Goal: Task Accomplishment & Management: Use online tool/utility

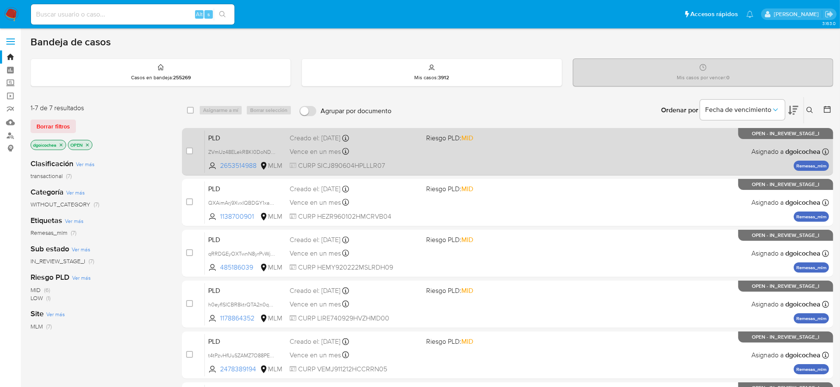
click at [211, 134] on span "PLD" at bounding box center [245, 137] width 75 height 11
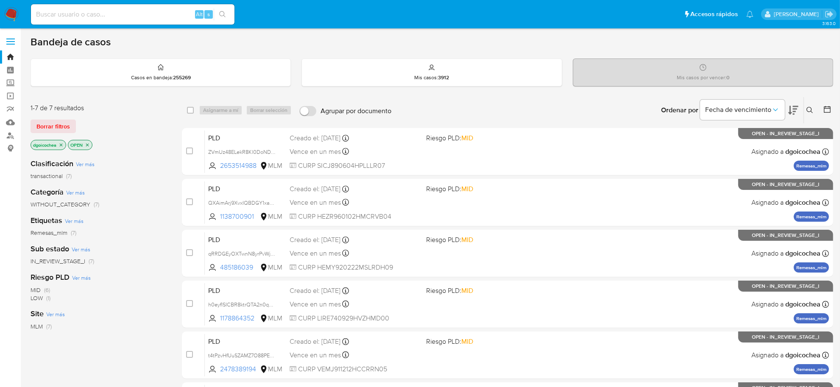
click at [151, 16] on input at bounding box center [133, 14] width 204 height 11
paste input "2632767730"
type input "2632767730"
click at [221, 11] on icon "search-icon" at bounding box center [222, 14] width 7 height 7
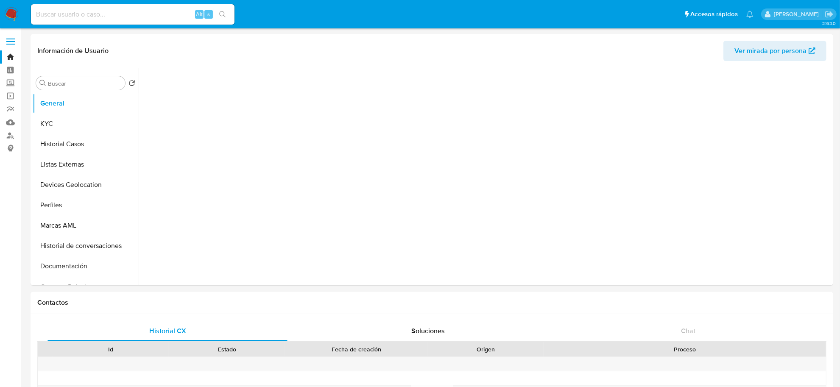
select select "10"
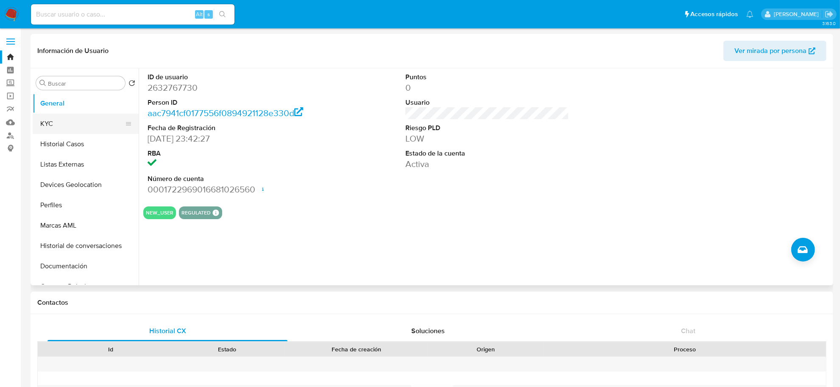
click at [57, 125] on button "KYC" at bounding box center [82, 124] width 99 height 20
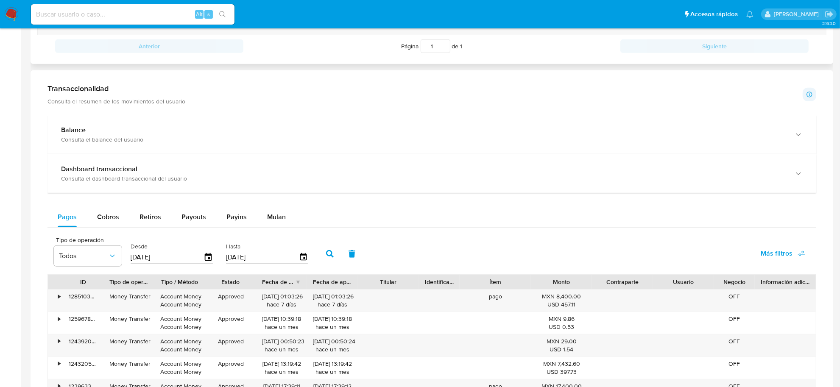
scroll to position [424, 0]
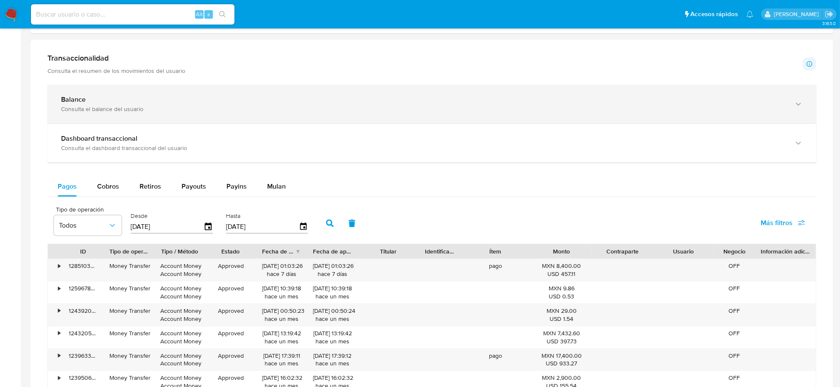
click at [181, 104] on div "Balance" at bounding box center [423, 99] width 725 height 8
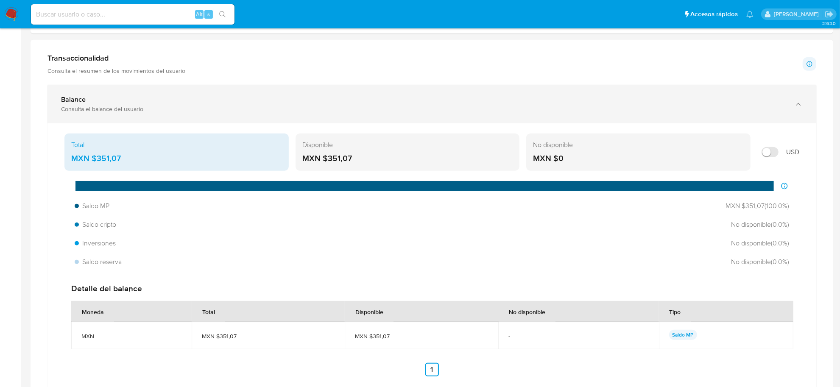
click at [181, 104] on div "Balance" at bounding box center [423, 99] width 725 height 8
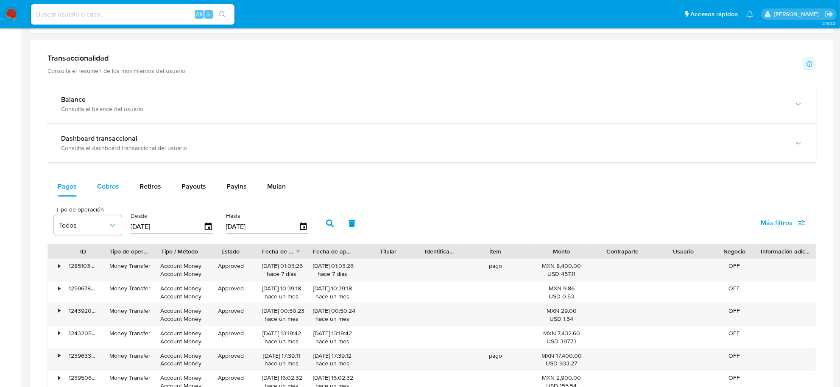
click at [112, 183] on span "Cobros" at bounding box center [108, 187] width 22 height 10
select select "10"
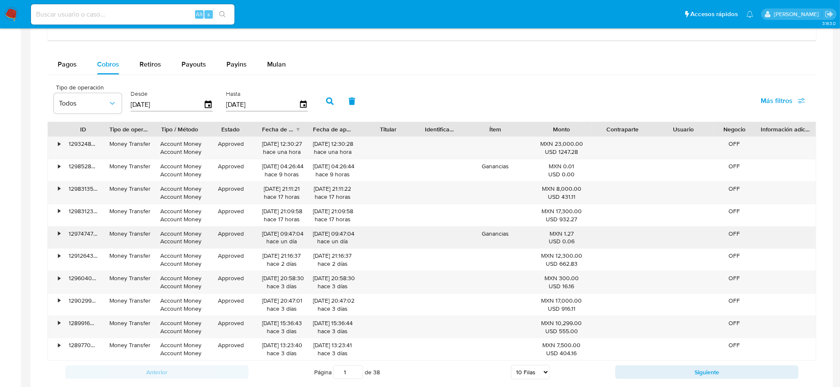
scroll to position [583, 0]
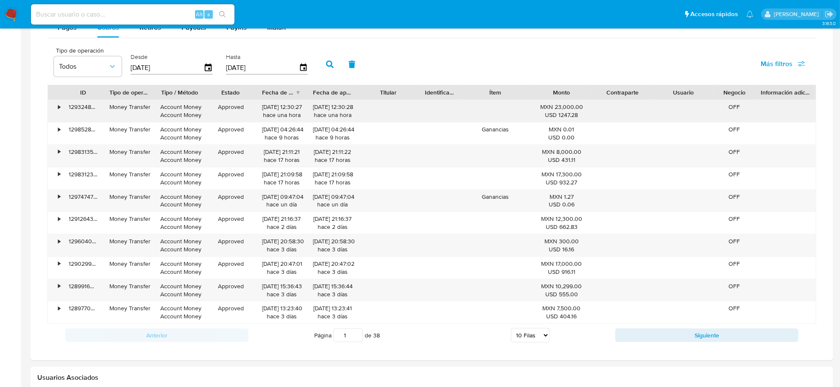
click at [57, 109] on div "•" at bounding box center [55, 111] width 15 height 22
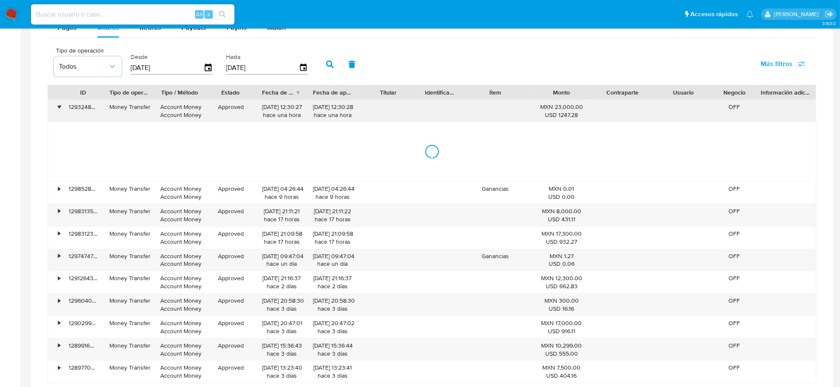
click at [57, 109] on div "•" at bounding box center [55, 111] width 15 height 22
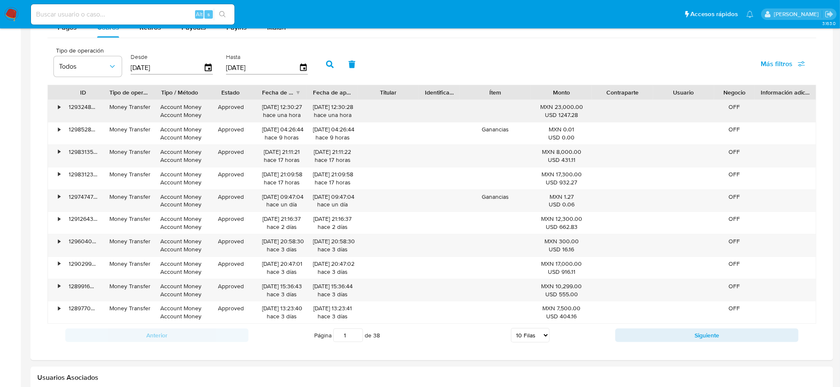
click at [56, 109] on div "•" at bounding box center [55, 111] width 15 height 22
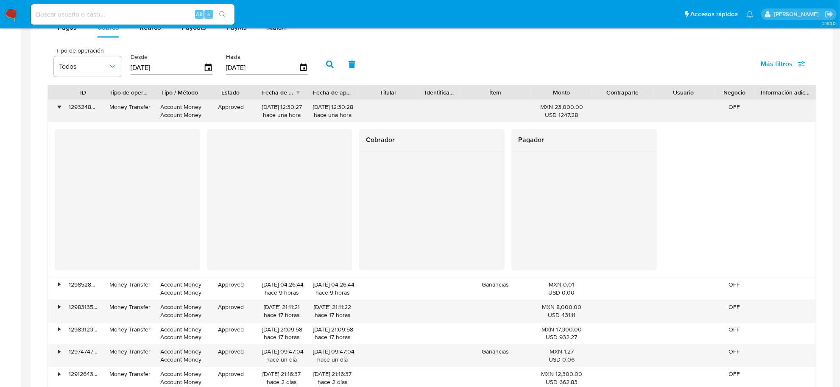
click at [59, 106] on div "•" at bounding box center [59, 107] width 2 height 8
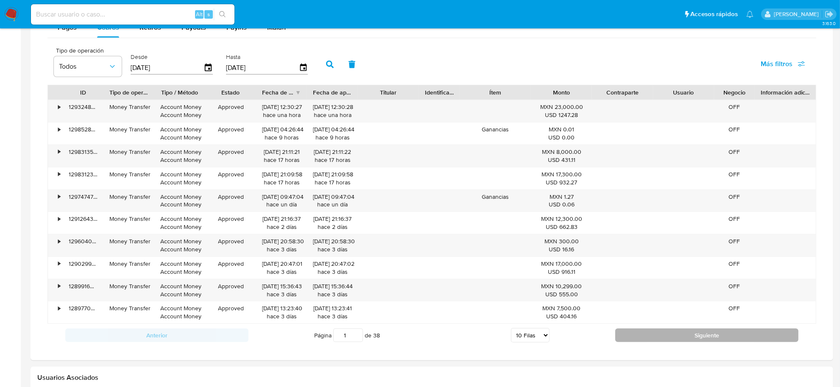
click at [628, 337] on button "Siguiente" at bounding box center [707, 336] width 183 height 14
type input "2"
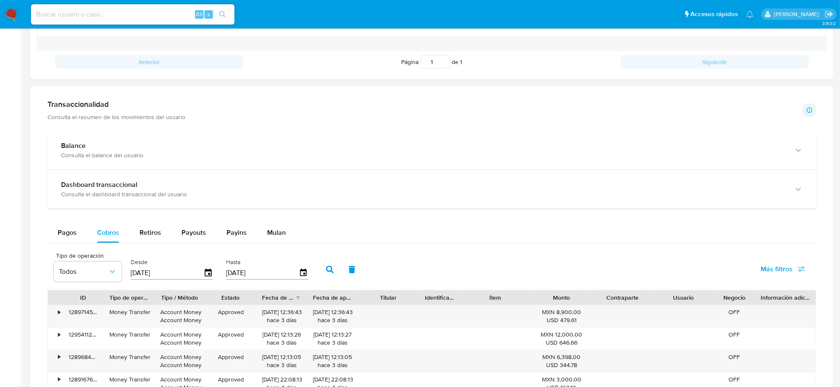
scroll to position [371, 0]
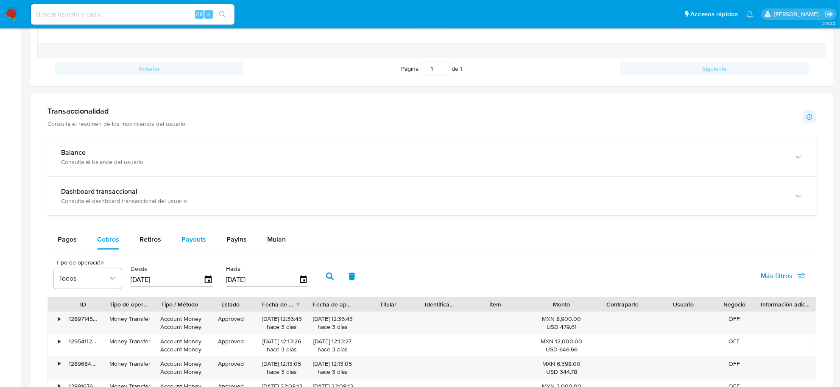
click at [187, 240] on span "Payouts" at bounding box center [194, 240] width 25 height 10
select select "10"
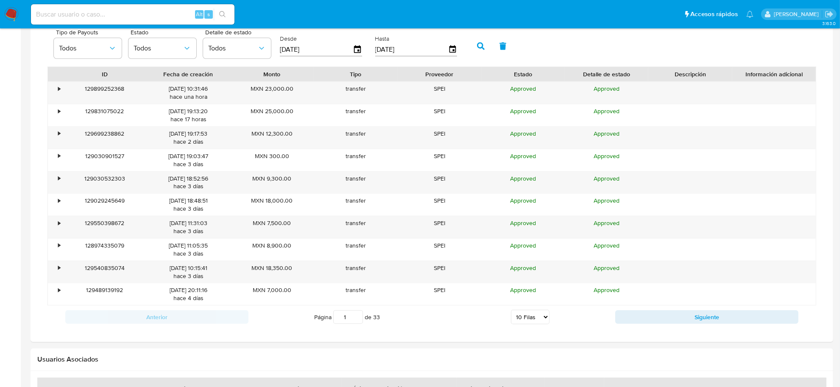
scroll to position [583, 0]
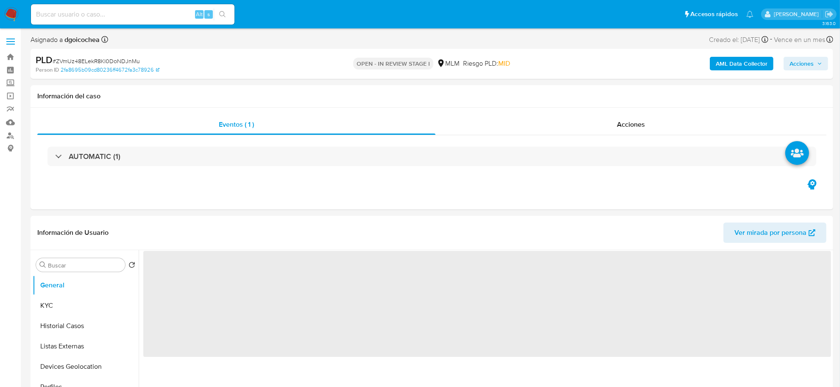
select select "10"
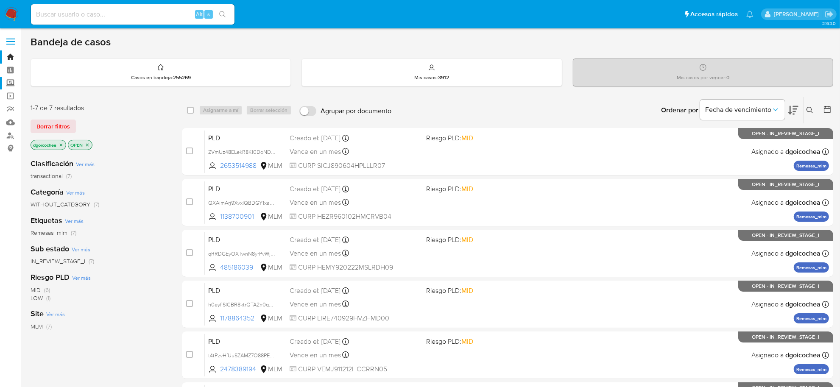
click at [8, 83] on label "Screening" at bounding box center [50, 83] width 101 height 13
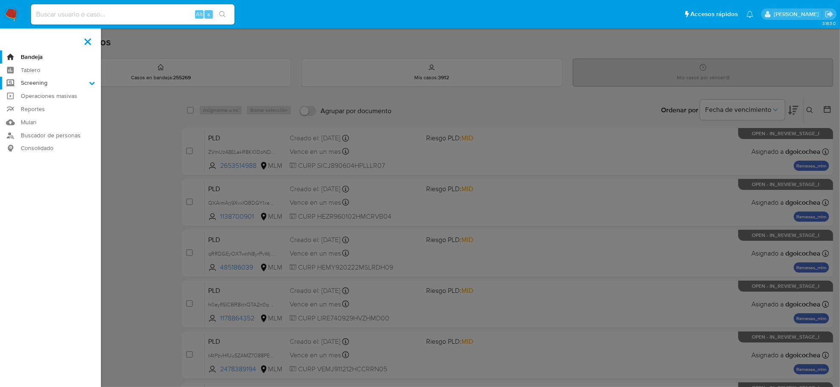
click at [0, 0] on input "Screening" at bounding box center [0, 0] width 0 height 0
click at [33, 111] on link "Herramientas" at bounding box center [50, 116] width 101 height 11
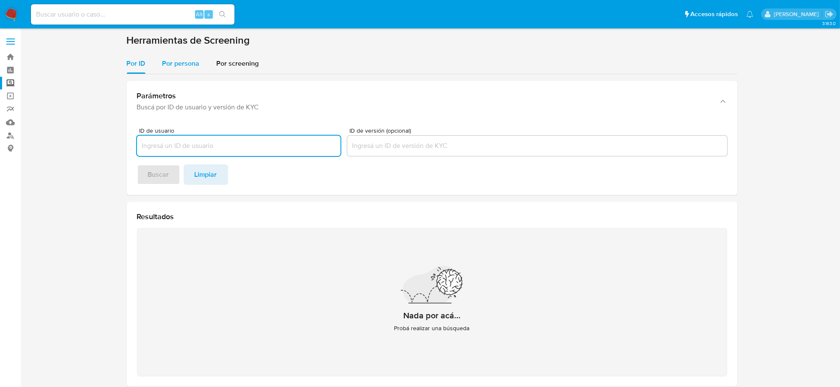
click at [188, 64] on span "Por persona" at bounding box center [180, 64] width 37 height 10
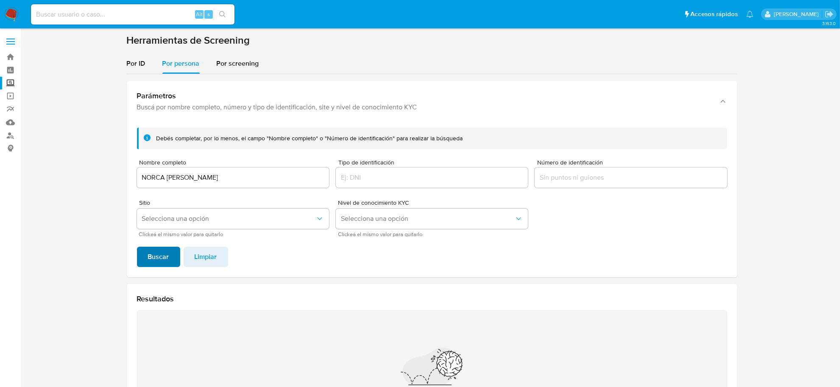
click at [162, 253] on span "Buscar" at bounding box center [158, 257] width 21 height 19
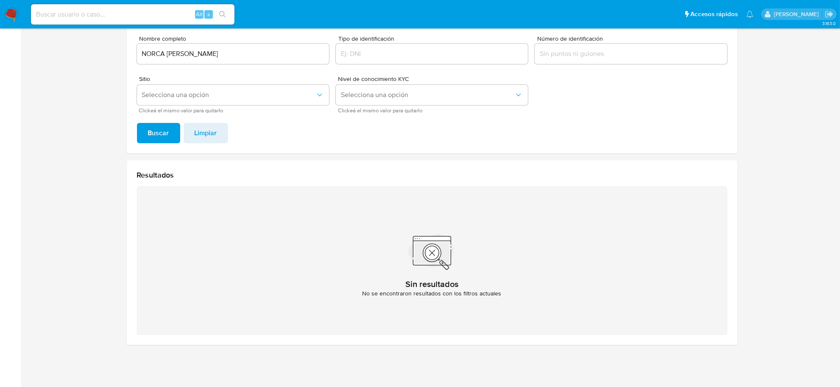
click at [158, 53] on input "NORCA MILAGROS ALVARADO" at bounding box center [233, 53] width 192 height 11
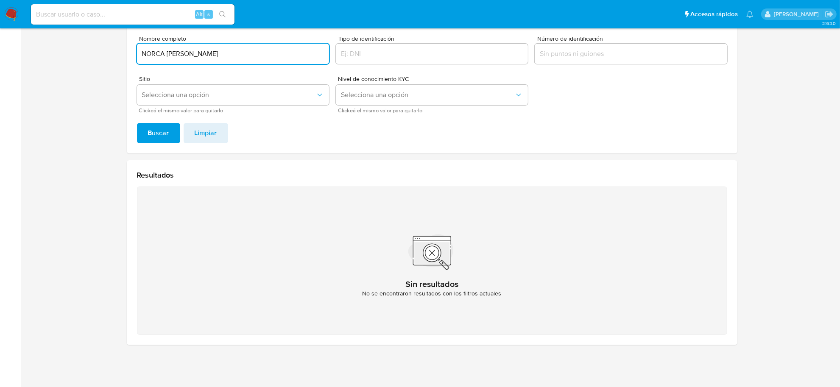
click at [158, 53] on input "NORCA MILAGROS ALVARADO" at bounding box center [233, 53] width 192 height 11
click at [146, 136] on button "Buscar" at bounding box center [158, 133] width 43 height 20
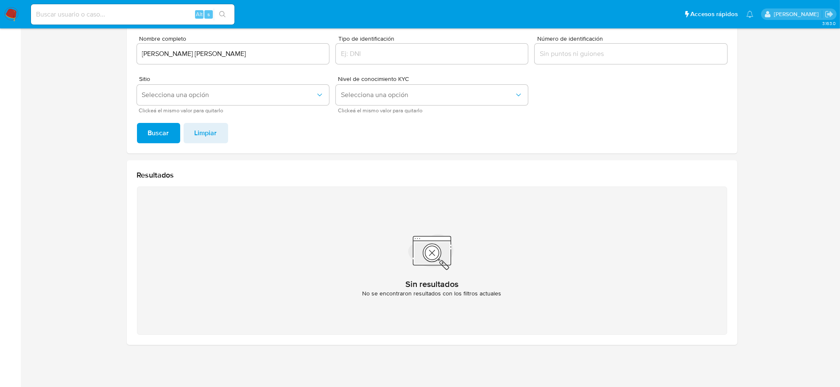
click at [211, 51] on input "ALBERTO JATNIEL HERNANDEZ PACHECO" at bounding box center [233, 53] width 192 height 11
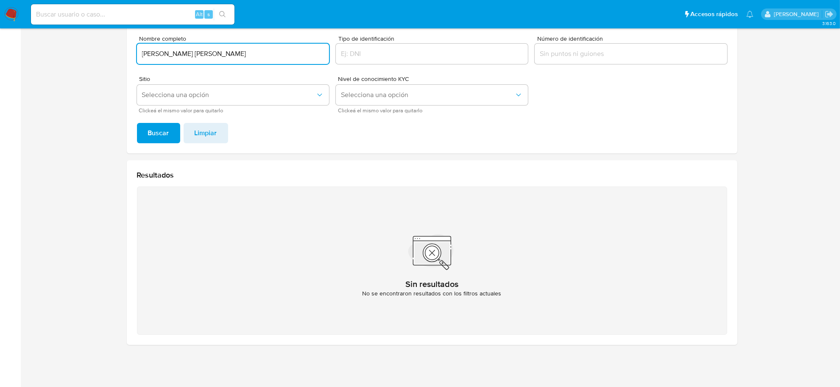
click at [211, 51] on input "ALBERTO JATNIEL HERNANDEZ PACHECO" at bounding box center [233, 53] width 192 height 11
type input "MILAGROS RODRIGUES"
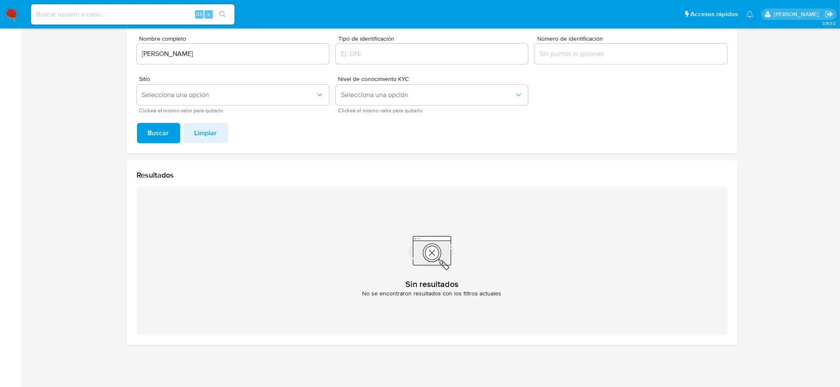
click at [161, 128] on span "Buscar" at bounding box center [158, 133] width 21 height 19
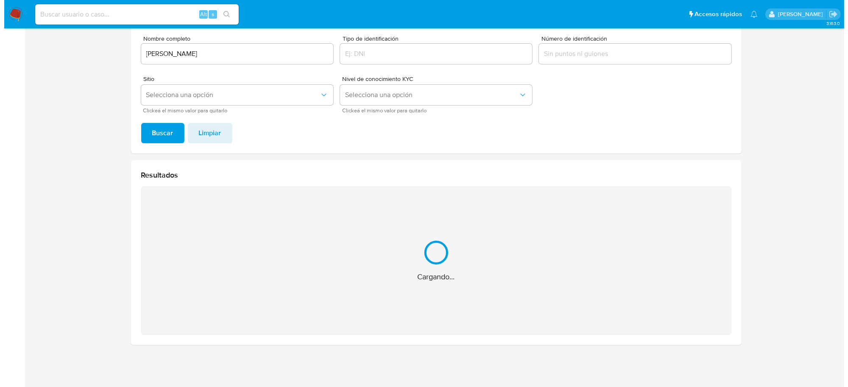
scroll to position [0, 0]
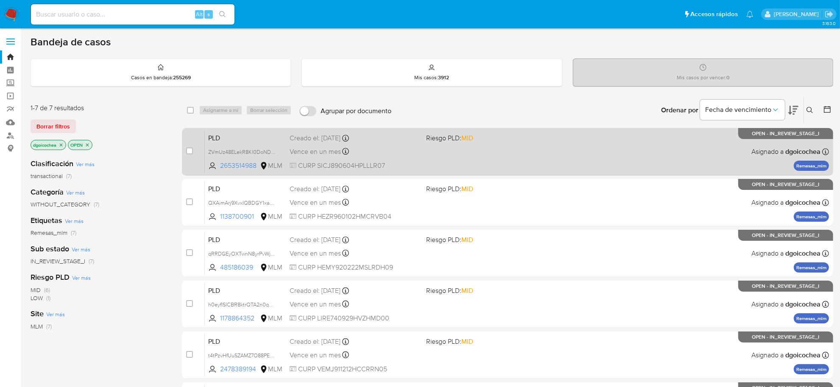
click at [218, 134] on span "PLD" at bounding box center [245, 137] width 75 height 11
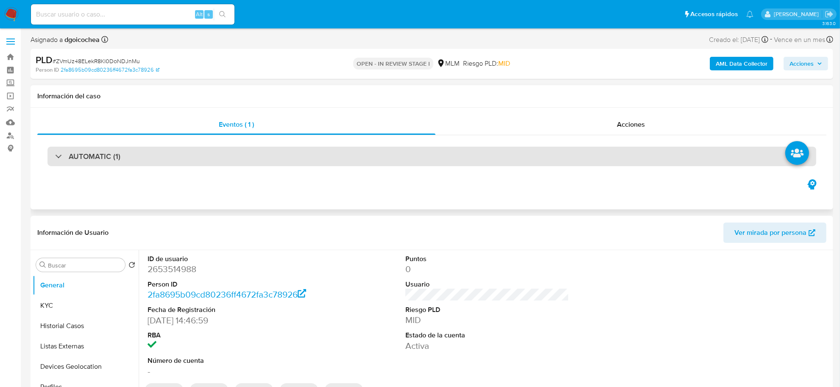
click at [95, 155] on h3 "AUTOMATIC (1)" at bounding box center [95, 156] width 52 height 9
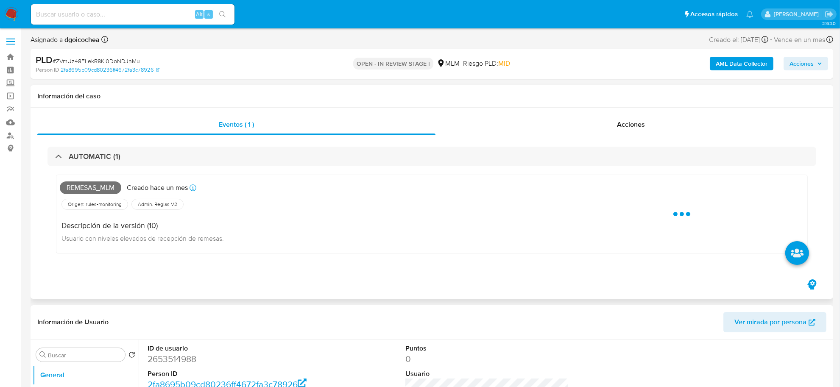
select select "10"
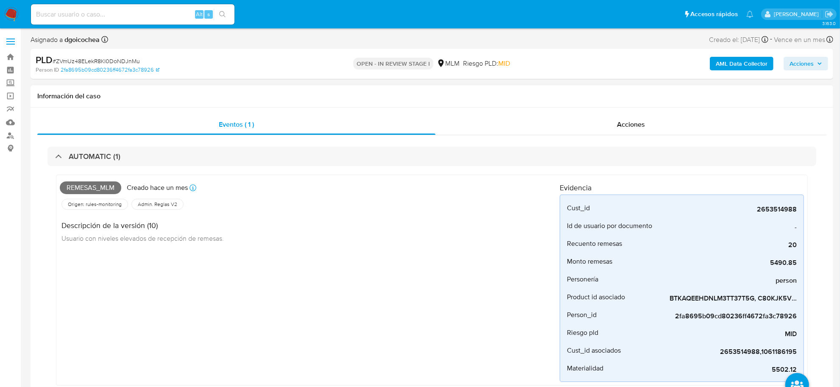
scroll to position [53, 0]
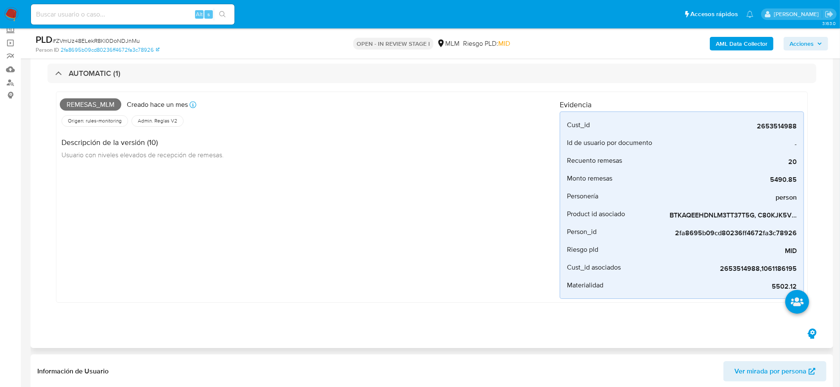
click at [355, 305] on div "Remesas_mlm Creado hace un mes Creado: 12/09/2025 03:17:35 Origen: rules-monito…" at bounding box center [432, 199] width 769 height 232
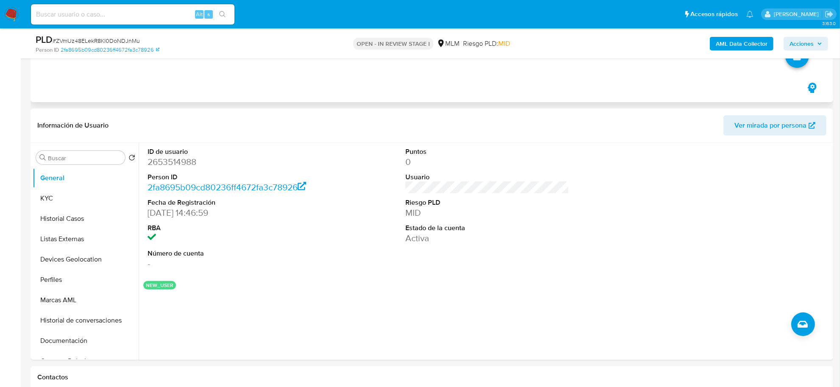
scroll to position [318, 0]
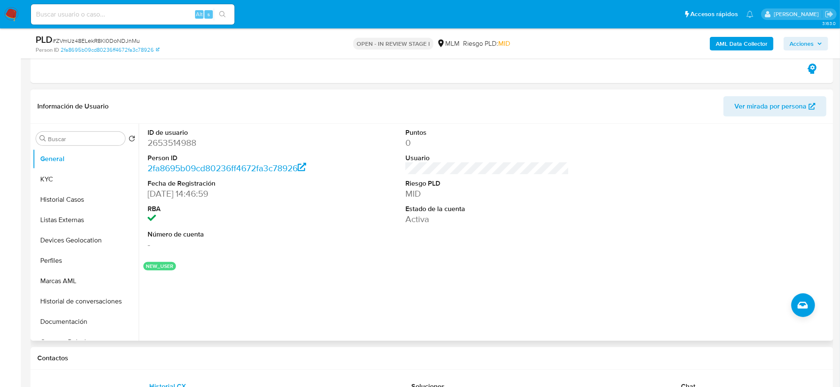
click at [327, 253] on div "ID de usuario 2653514988 Person ID 2fa8695b09cd80236ff4672fa3c78926 Fecha de Re…" at bounding box center [487, 190] width 688 height 132
click at [37, 171] on button "KYC" at bounding box center [82, 179] width 99 height 20
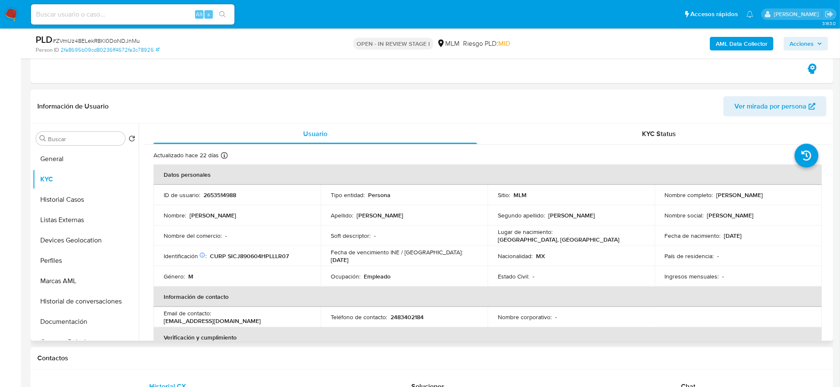
click at [142, 227] on div "Usuario KYC Status Actualizado hace 22 días Creado: 26/08/2025 13:47:02 Actuali…" at bounding box center [485, 232] width 693 height 217
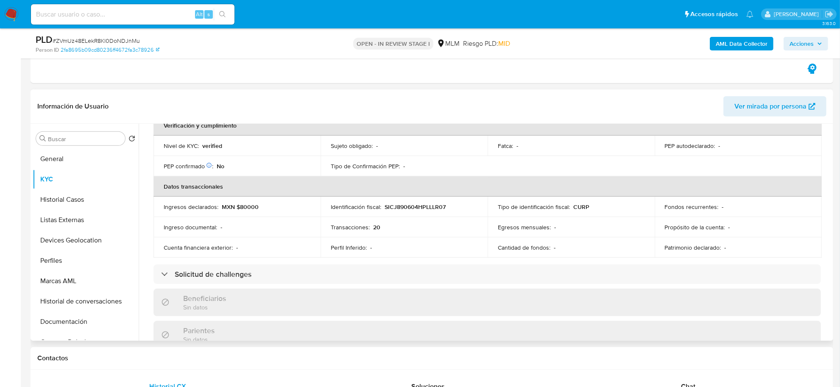
scroll to position [265, 0]
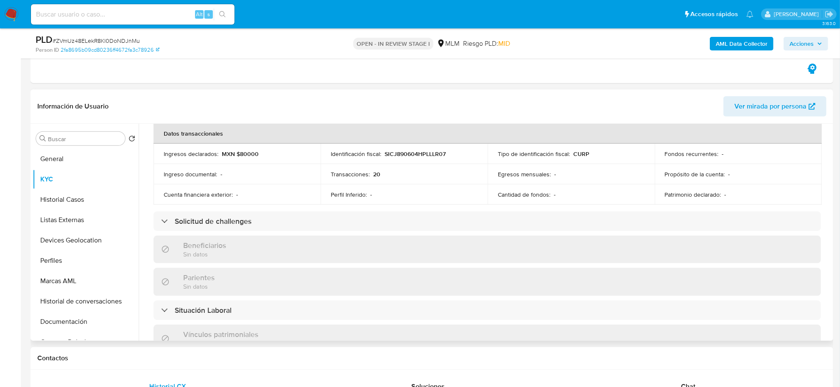
click at [150, 191] on div "Actualizado [DATE] Creado: [DATE] 13:47:02 Actualizado: [DATE] 10:10:13 Datos p…" at bounding box center [487, 236] width 688 height 713
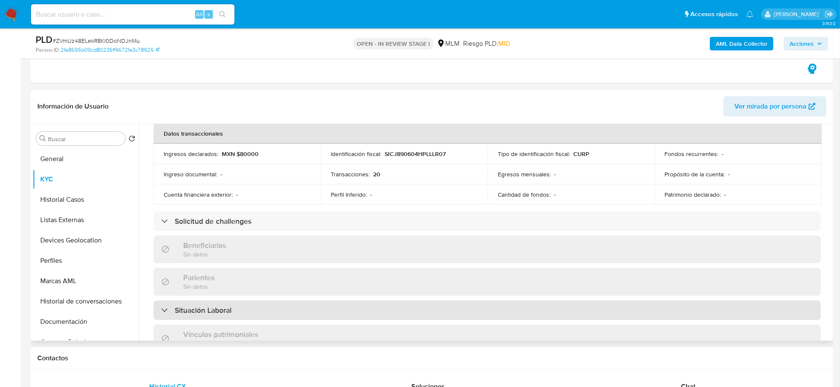
scroll to position [516, 0]
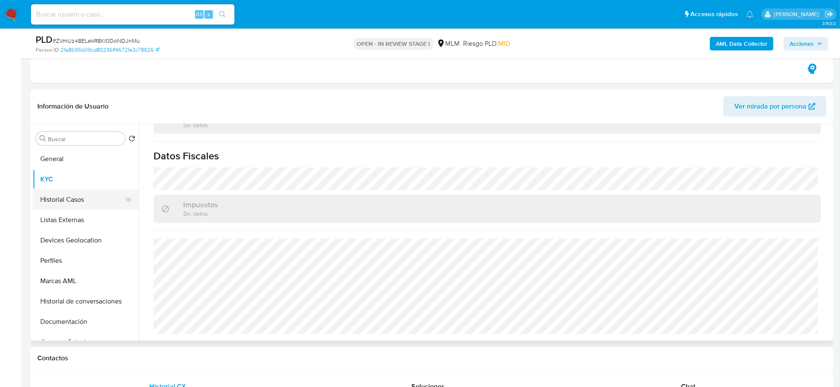
click at [66, 204] on button "Historial Casos" at bounding box center [82, 200] width 99 height 20
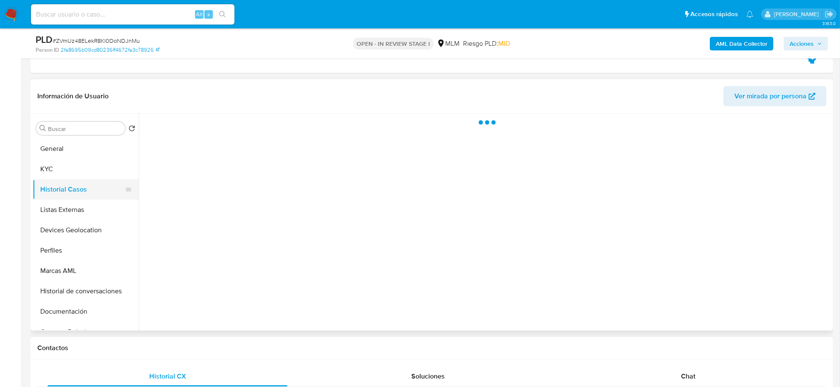
scroll to position [0, 0]
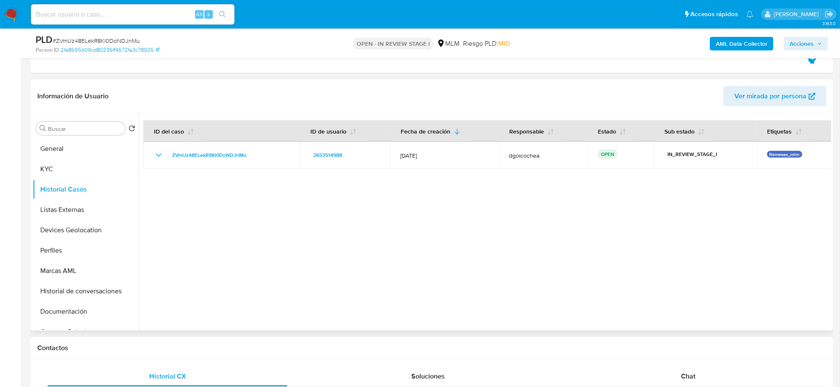
click at [389, 230] on div at bounding box center [485, 222] width 693 height 217
click at [62, 201] on button "Listas Externas" at bounding box center [82, 210] width 99 height 20
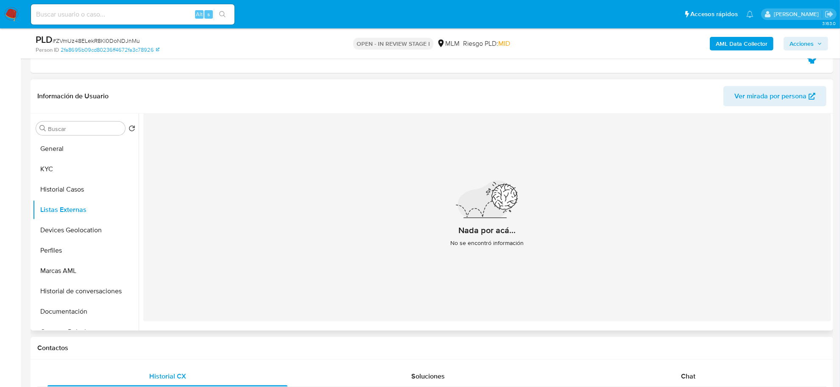
click at [245, 261] on div "Nada por acá... No se encontró información" at bounding box center [487, 218] width 688 height 208
click at [70, 224] on button "Devices Geolocation" at bounding box center [82, 230] width 99 height 20
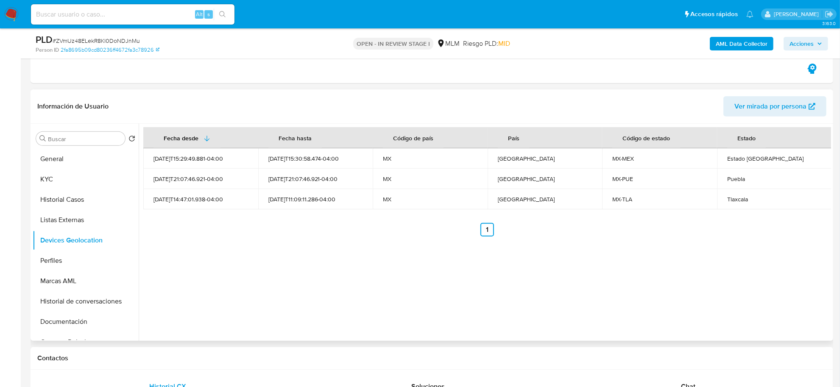
click at [276, 272] on div "Fecha desde Fecha hasta Código de país País Código de estado Estado 2025-08-26T…" at bounding box center [485, 232] width 693 height 217
click at [56, 255] on button "Perfiles" at bounding box center [82, 261] width 99 height 20
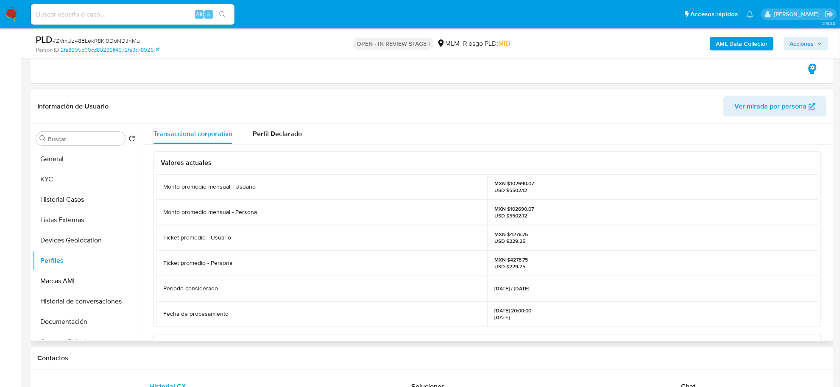
click at [338, 268] on div "Ticket promedio - Persona" at bounding box center [321, 263] width 331 height 25
click at [81, 323] on button "Documentación" at bounding box center [82, 322] width 99 height 20
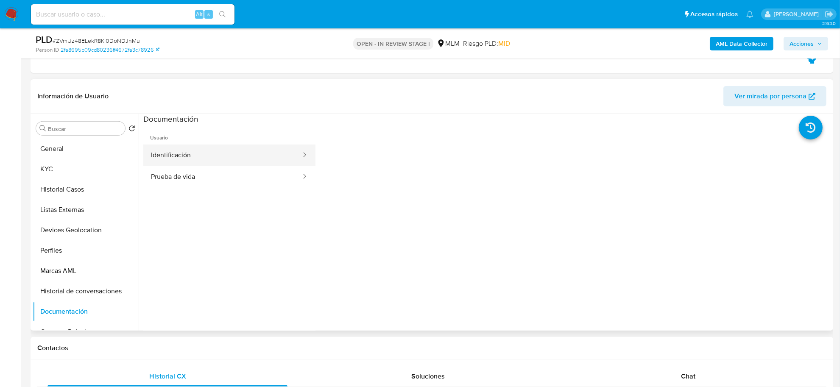
click at [196, 155] on button "Identificación" at bounding box center [222, 156] width 159 height 22
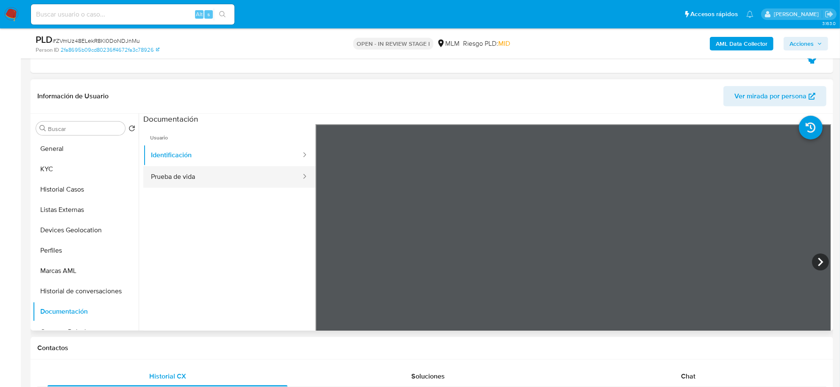
click at [185, 176] on button "Prueba de vida" at bounding box center [222, 177] width 159 height 22
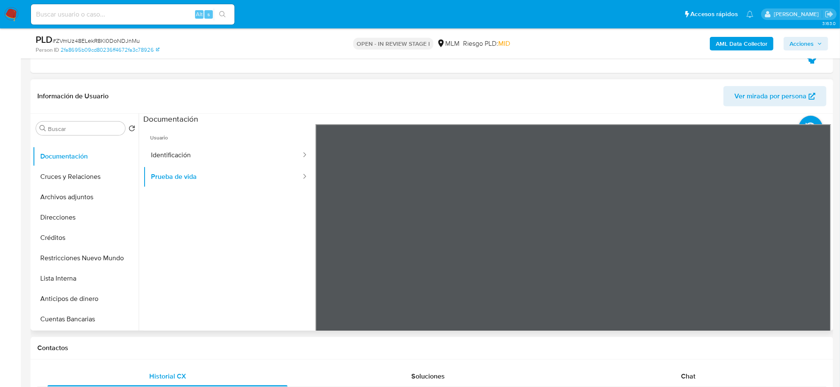
scroll to position [159, 0]
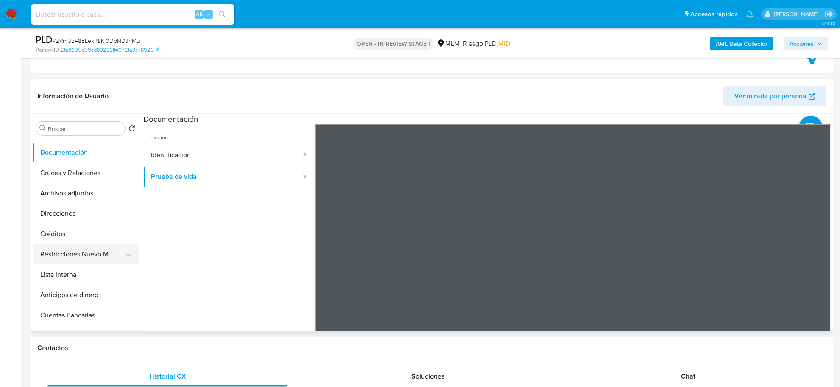
click at [94, 252] on button "Restricciones Nuevo Mundo" at bounding box center [82, 254] width 99 height 20
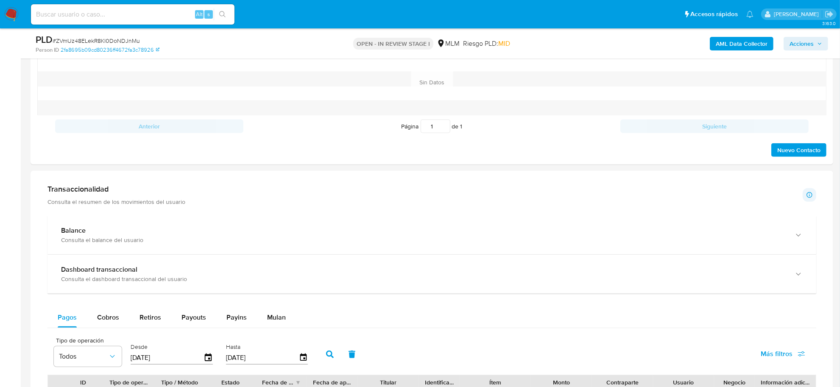
scroll to position [680, 0]
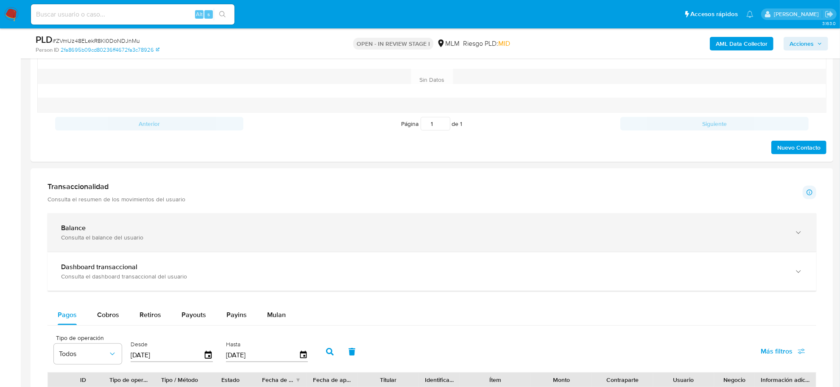
click at [191, 241] on div "Consulta el balance del usuario" at bounding box center [423, 238] width 725 height 8
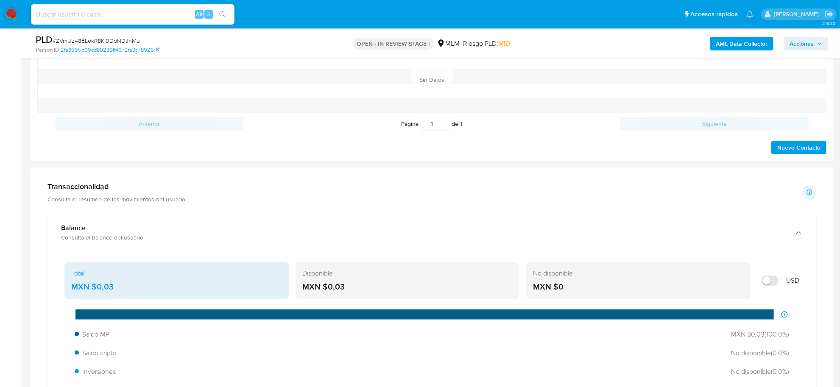
click at [126, 12] on input at bounding box center [133, 14] width 204 height 11
paste input "2632767730"
click at [123, 11] on input "2632767730" at bounding box center [133, 14] width 204 height 11
click at [123, 11] on input "2632767730}" at bounding box center [133, 14] width 204 height 11
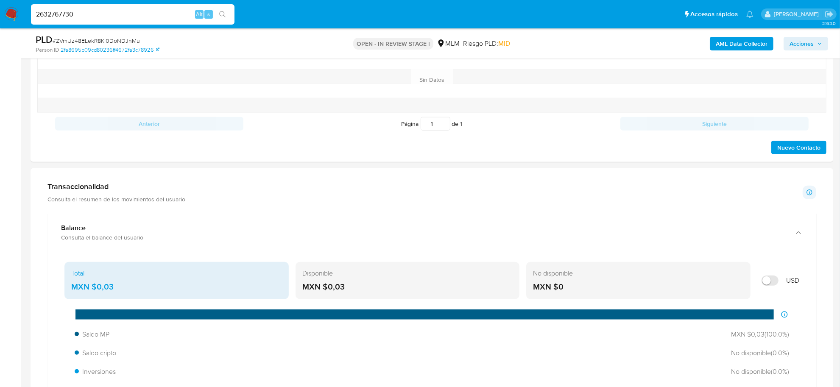
type input "2632767730"
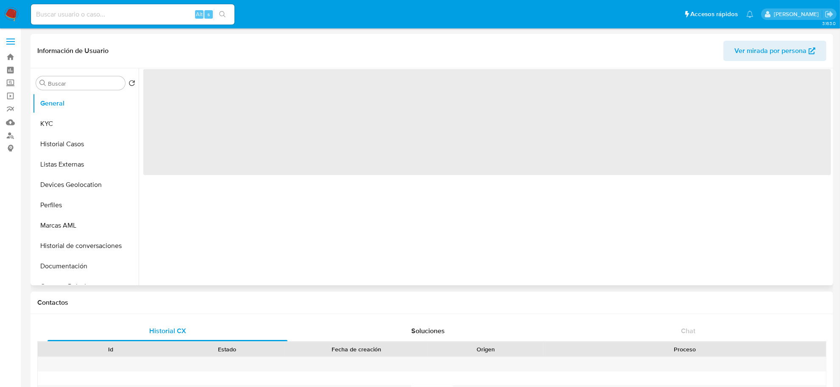
select select "10"
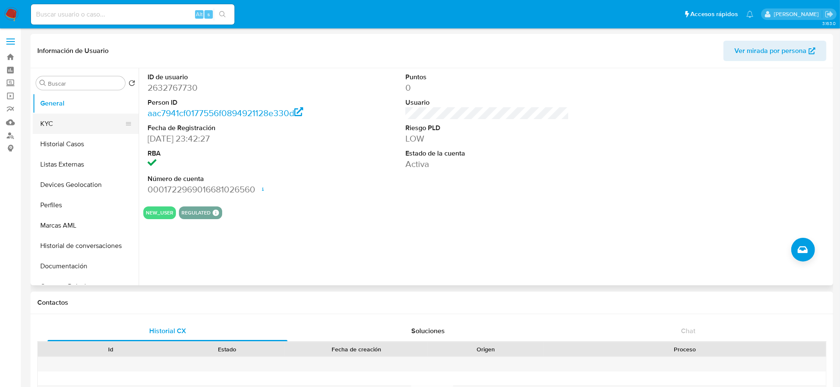
click at [84, 121] on button "KYC" at bounding box center [82, 124] width 99 height 20
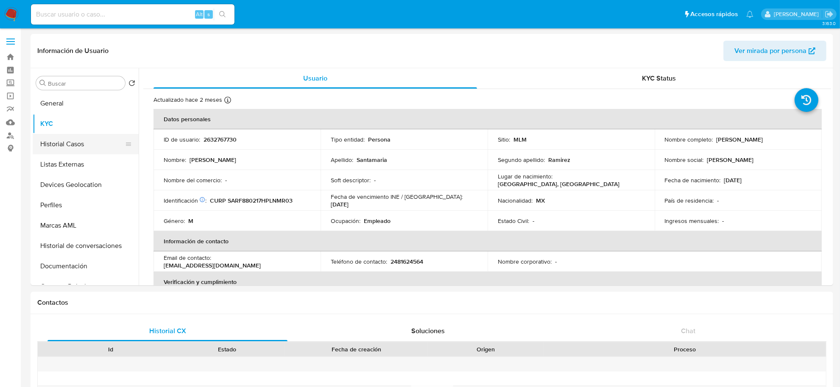
click at [59, 138] on button "Historial Casos" at bounding box center [82, 144] width 99 height 20
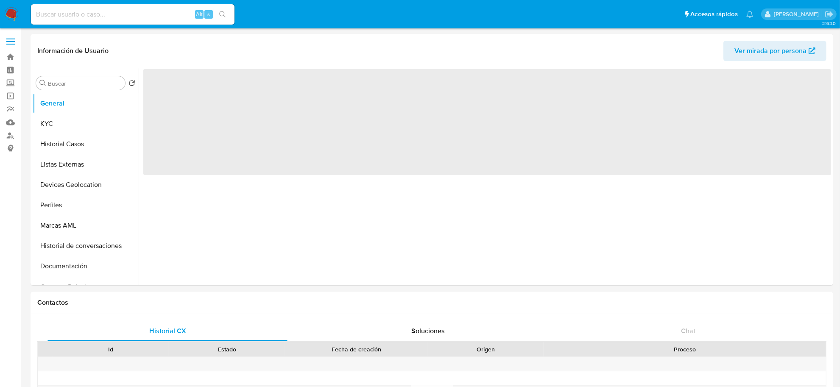
select select "10"
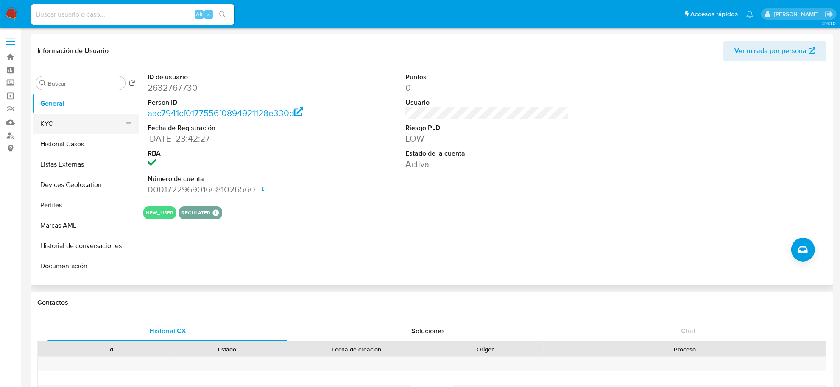
click at [71, 118] on button "KYC" at bounding box center [82, 124] width 99 height 20
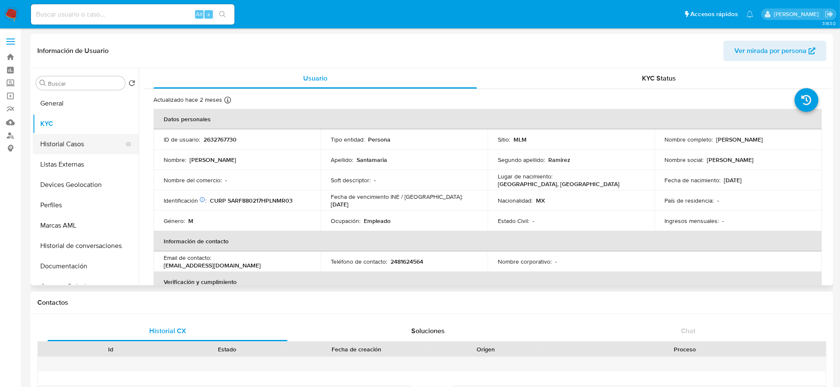
click at [67, 147] on button "Historial Casos" at bounding box center [82, 144] width 99 height 20
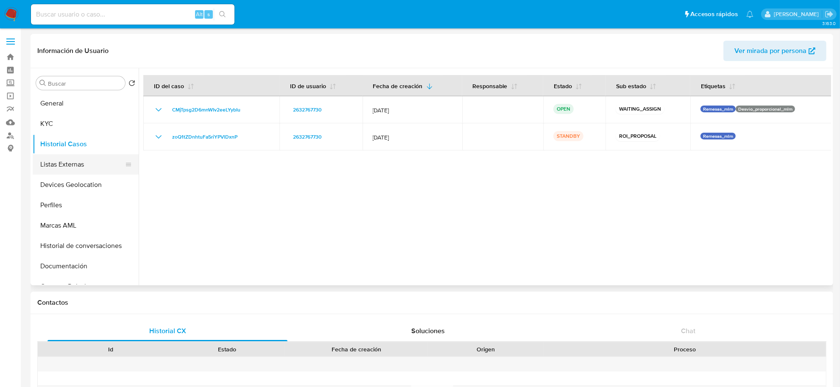
click at [64, 164] on button "Listas Externas" at bounding box center [82, 164] width 99 height 20
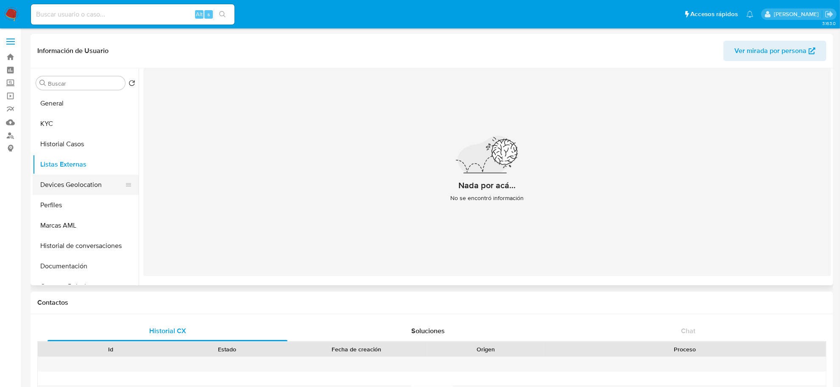
click at [57, 182] on button "Devices Geolocation" at bounding box center [82, 185] width 99 height 20
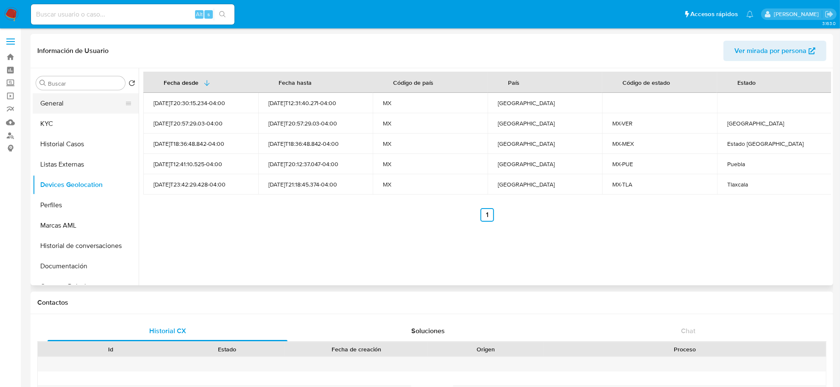
click at [66, 110] on button "General" at bounding box center [82, 103] width 99 height 20
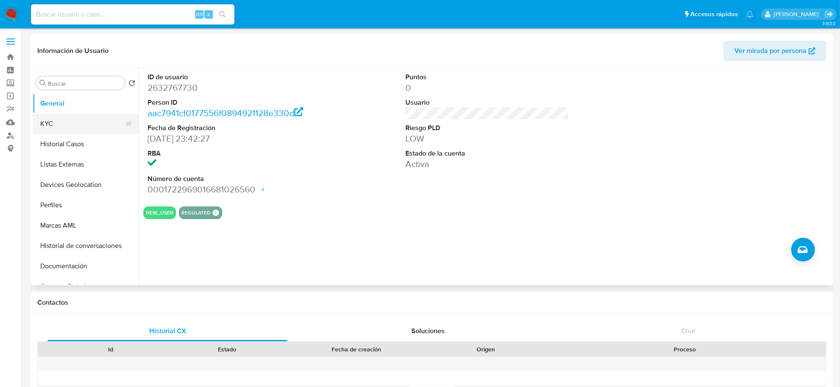
click at [92, 126] on button "KYC" at bounding box center [82, 124] width 99 height 20
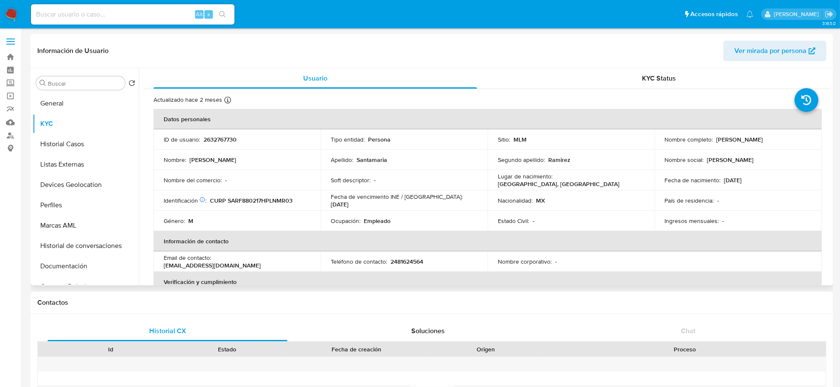
click at [221, 134] on td "ID de usuario : 2632767730" at bounding box center [237, 139] width 167 height 20
click at [228, 140] on p "2632767730" at bounding box center [220, 140] width 33 height 8
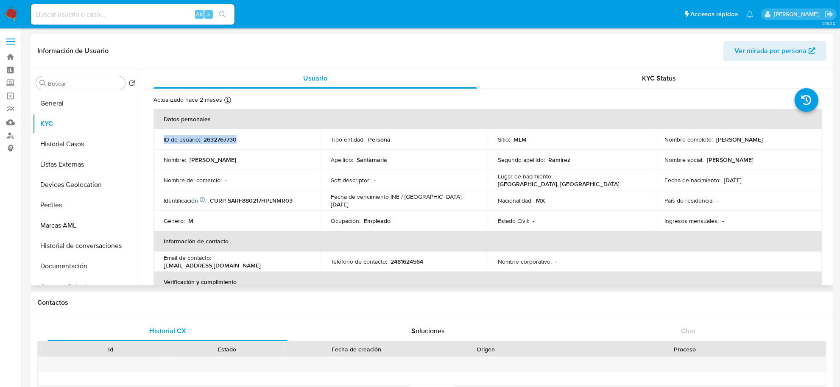
click at [228, 140] on p "2632767730" at bounding box center [220, 140] width 33 height 8
click at [130, 23] on div "Alt s" at bounding box center [133, 14] width 204 height 20
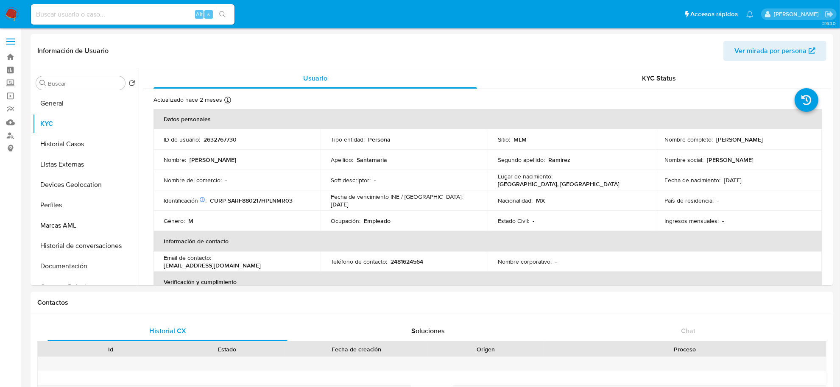
click at [130, 23] on div "Alt s" at bounding box center [133, 14] width 204 height 20
click at [126, 13] on input at bounding box center [133, 14] width 204 height 11
paste input "2653514988"
type input "2653514988"
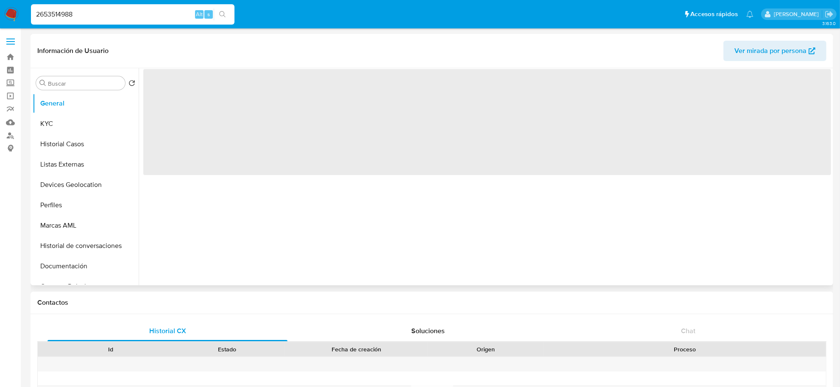
select select "10"
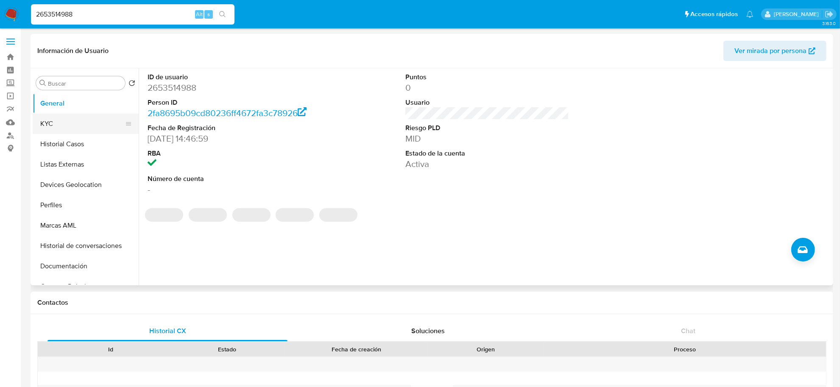
click at [56, 121] on button "KYC" at bounding box center [82, 124] width 99 height 20
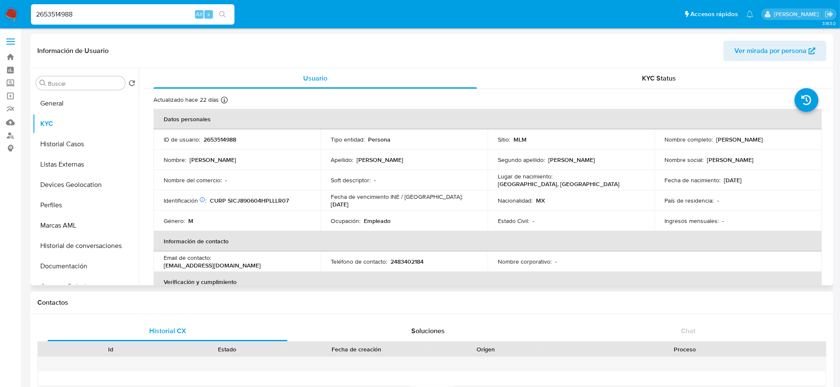
click at [223, 138] on p "2653514988" at bounding box center [220, 140] width 33 height 8
copy p "2653514988"
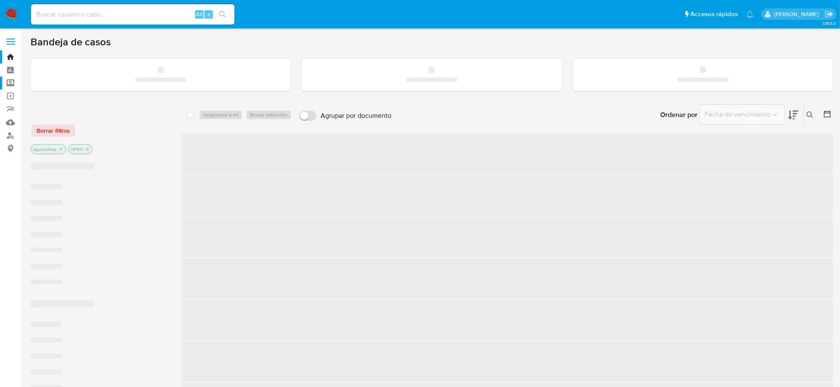
click at [10, 81] on label "Screening" at bounding box center [50, 83] width 101 height 13
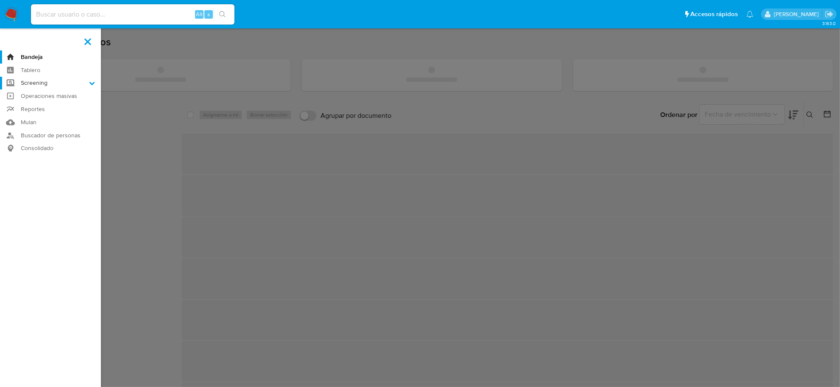
click at [0, 0] on input "Screening" at bounding box center [0, 0] width 0 height 0
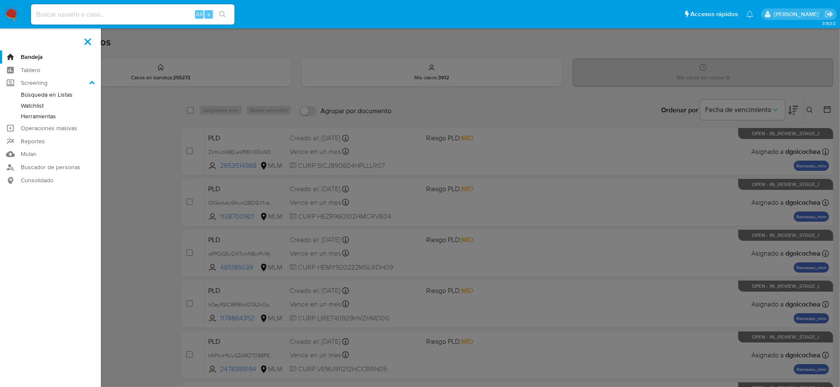
click at [46, 116] on link "Herramientas" at bounding box center [50, 116] width 101 height 11
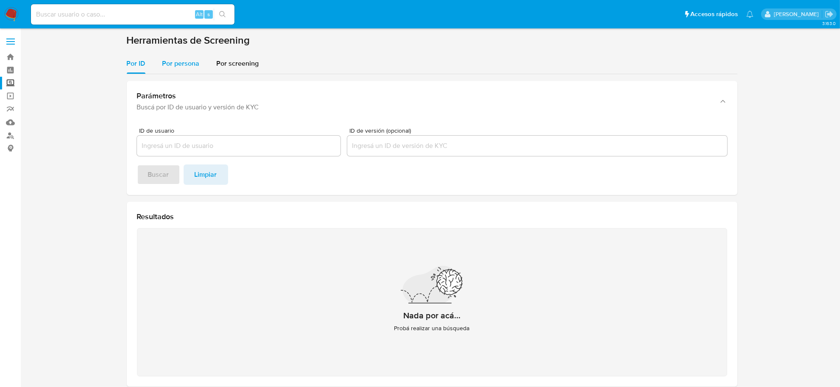
click at [179, 62] on span "Por persona" at bounding box center [180, 64] width 37 height 10
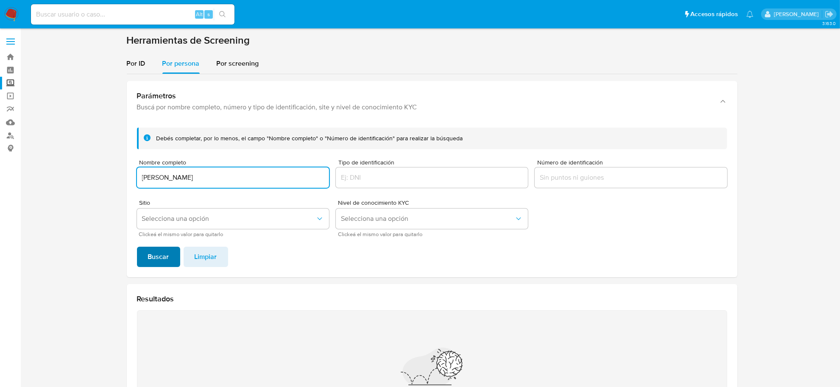
type input "[PERSON_NAME]"
click at [154, 259] on span "Buscar" at bounding box center [158, 257] width 21 height 19
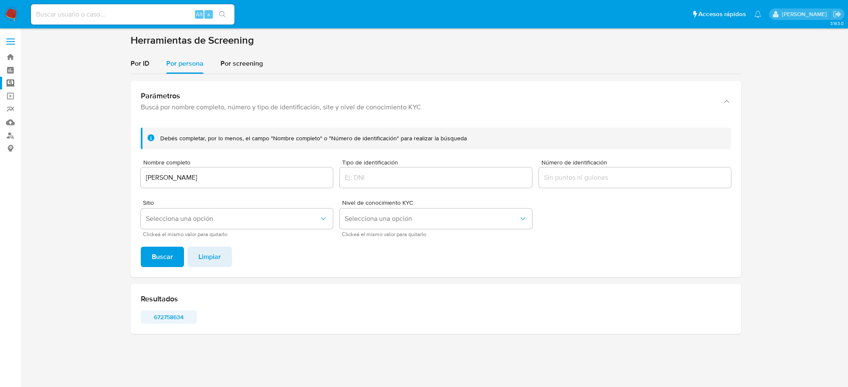
click at [168, 317] on span "672758634" at bounding box center [169, 317] width 44 height 12
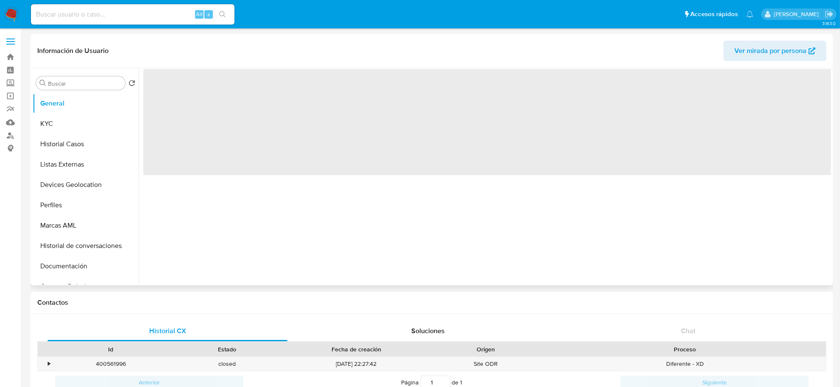
select select "10"
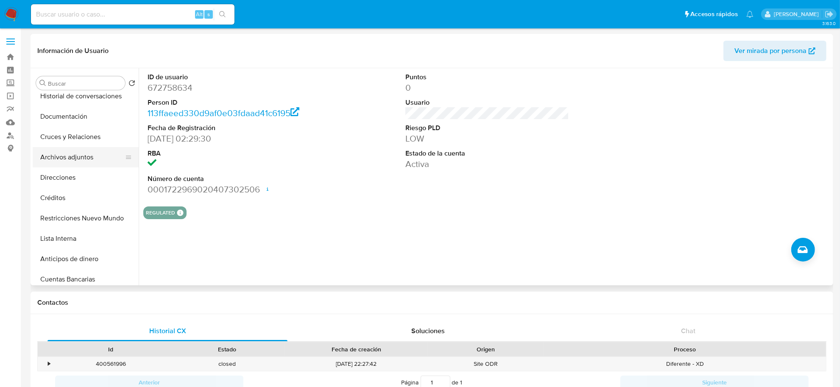
scroll to position [159, 0]
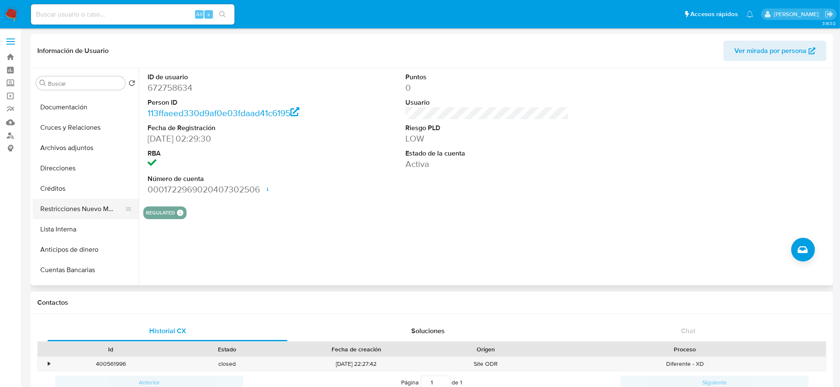
click at [102, 207] on button "Restricciones Nuevo Mundo" at bounding box center [82, 209] width 99 height 20
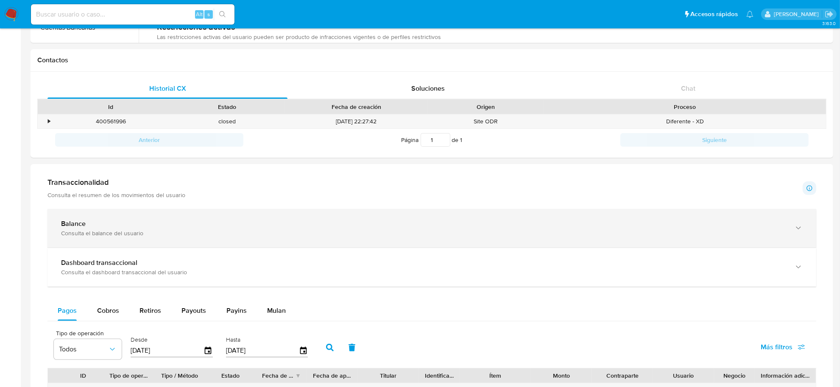
scroll to position [212, 0]
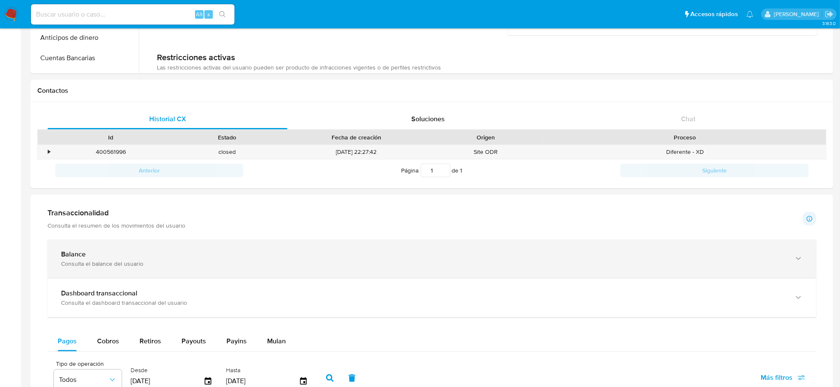
click at [115, 251] on div "Balance" at bounding box center [423, 254] width 725 height 8
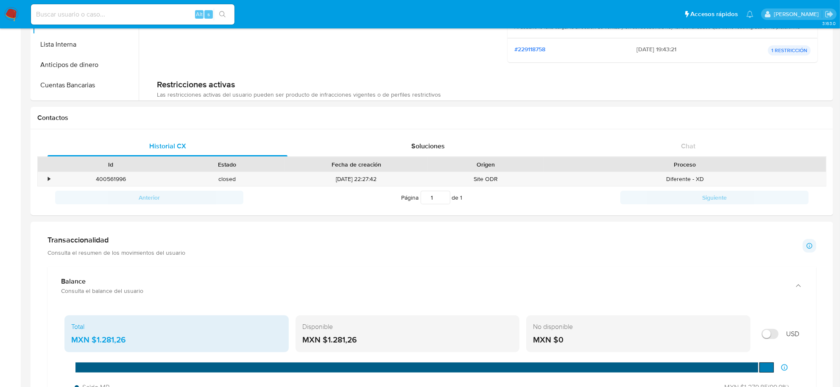
scroll to position [159, 0]
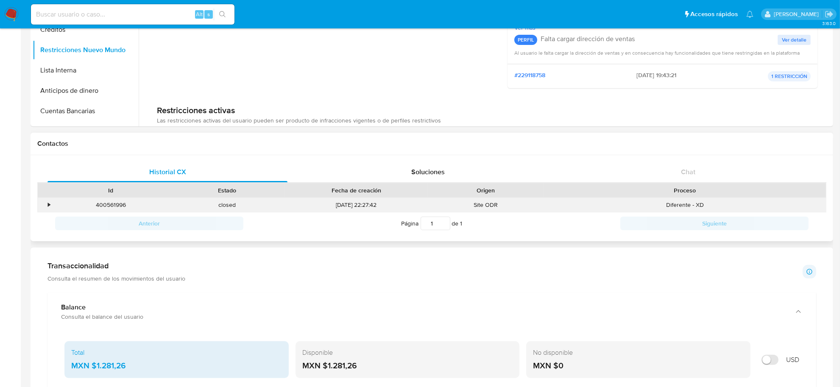
click at [49, 205] on div "•" at bounding box center [49, 205] width 2 height 8
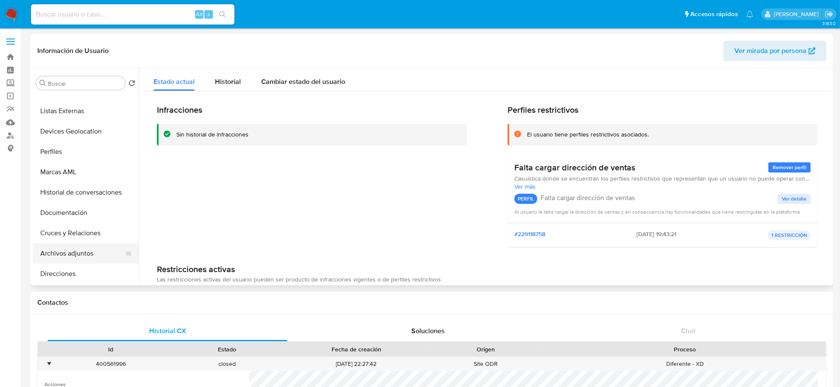
scroll to position [53, 0]
click at [81, 151] on button "Perfiles" at bounding box center [82, 152] width 99 height 20
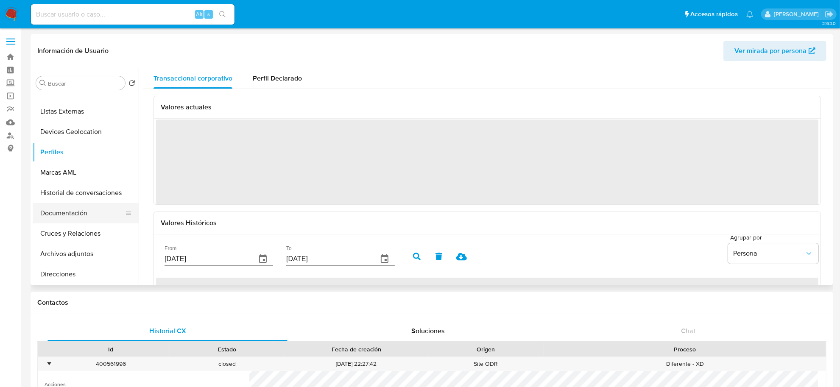
click at [74, 213] on button "Documentación" at bounding box center [82, 213] width 99 height 20
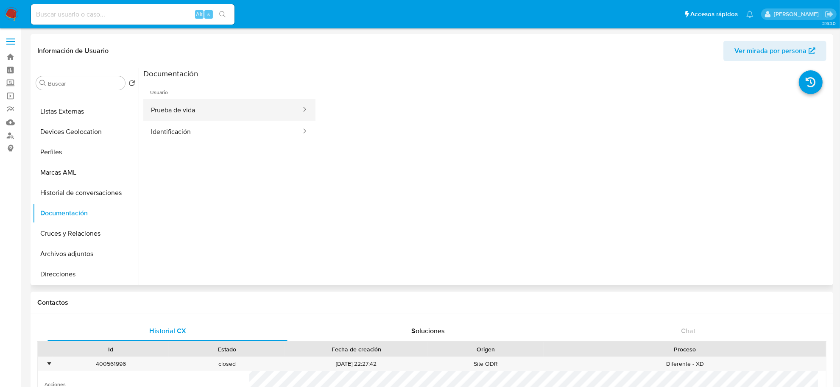
click at [189, 109] on button "Prueba de vida" at bounding box center [222, 110] width 159 height 22
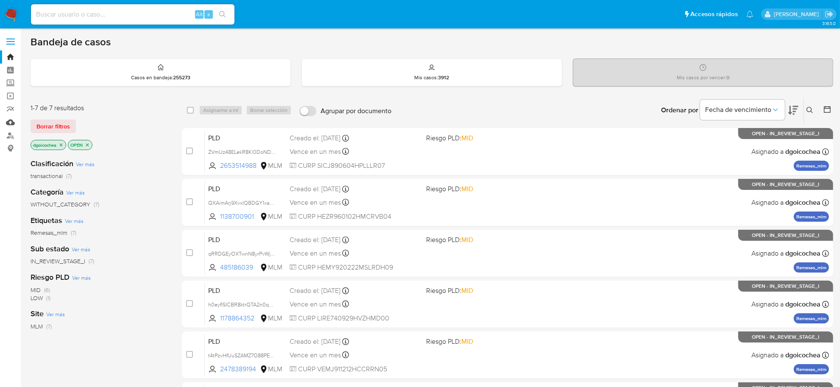
click at [12, 121] on link "Mulan" at bounding box center [50, 122] width 101 height 13
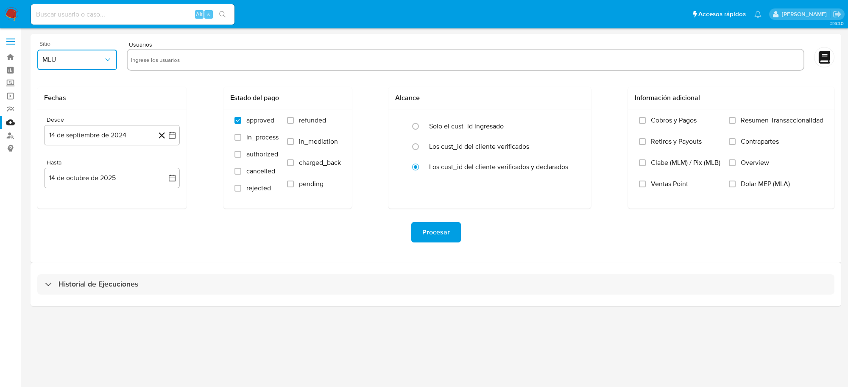
click at [87, 56] on span "MLU" at bounding box center [72, 60] width 61 height 8
click at [62, 64] on span "MLU" at bounding box center [72, 60] width 61 height 8
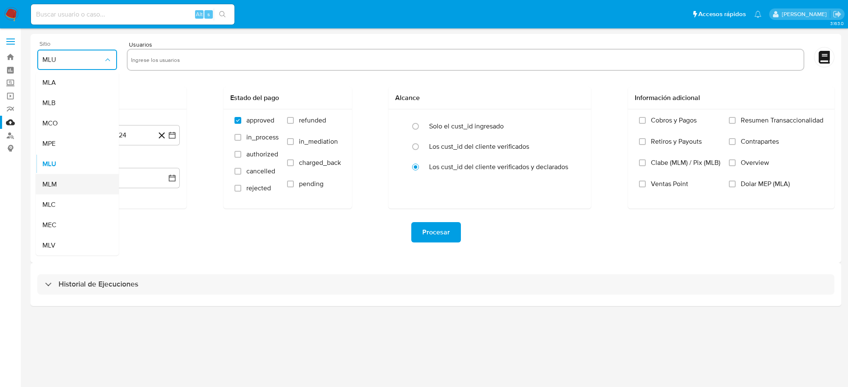
click at [64, 181] on div "MLM" at bounding box center [74, 184] width 64 height 20
click at [172, 61] on input "text" at bounding box center [465, 60] width 669 height 14
type input "711481006"
click at [118, 140] on button "14 de septiembre de 2024" at bounding box center [112, 135] width 136 height 20
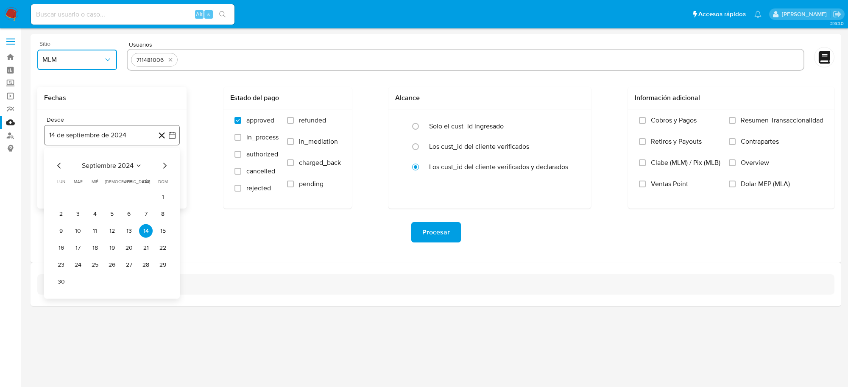
click at [118, 140] on button "14 de septiembre de 2024" at bounding box center [112, 135] width 136 height 20
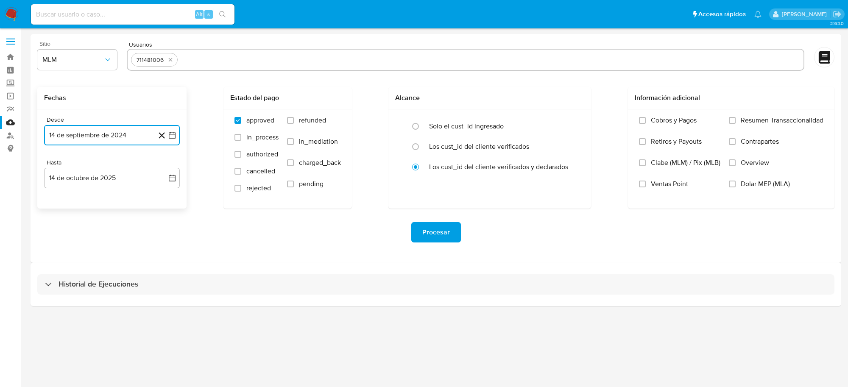
click at [118, 140] on button "14 de septiembre de 2024" at bounding box center [112, 135] width 136 height 20
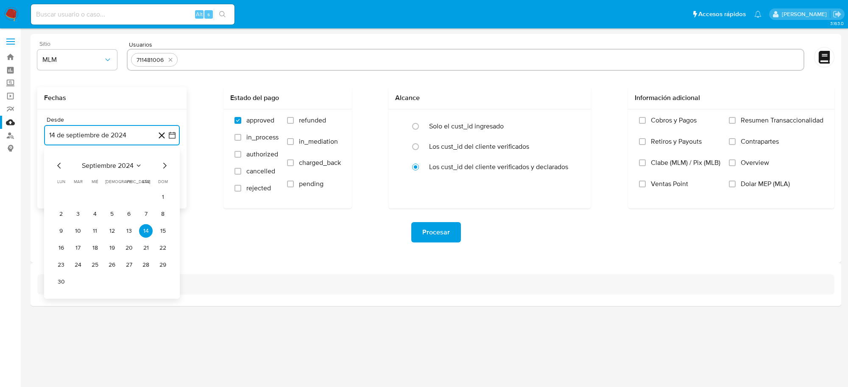
click at [166, 166] on icon "Mes siguiente" at bounding box center [165, 166] width 10 height 10
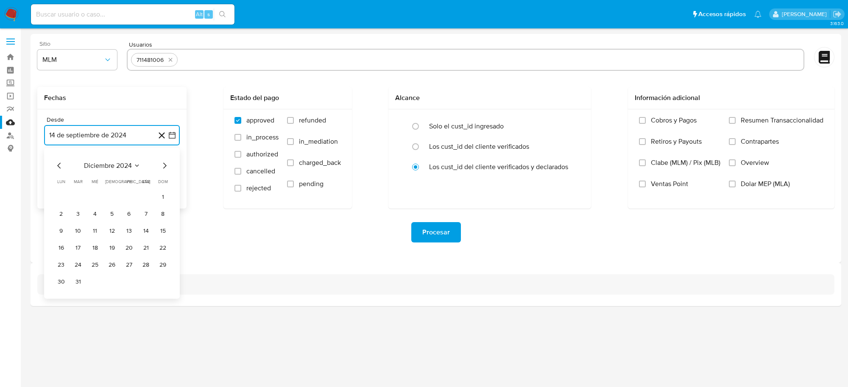
click at [166, 166] on icon "Mes siguiente" at bounding box center [165, 166] width 10 height 10
click at [112, 196] on button "1" at bounding box center [112, 197] width 14 height 14
click at [102, 182] on button "14 de octubre de 2025" at bounding box center [112, 178] width 136 height 20
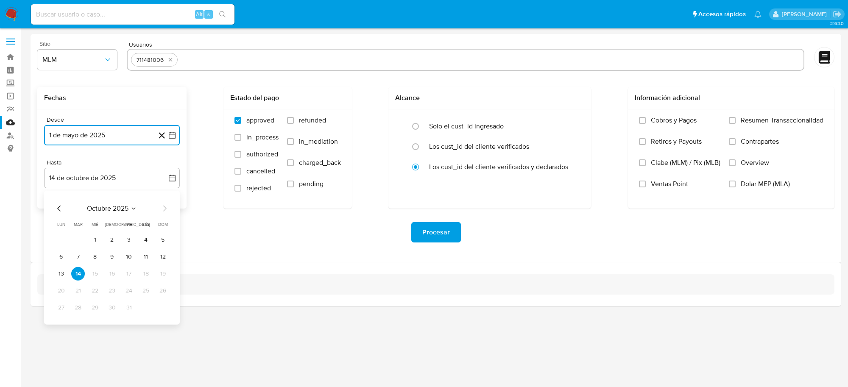
click at [62, 209] on icon "Mes anterior" at bounding box center [59, 209] width 10 height 10
click at [56, 208] on icon "Mes anterior" at bounding box center [59, 209] width 10 height 10
click at [165, 207] on icon "Mes siguiente" at bounding box center [165, 209] width 10 height 10
click at [162, 305] on button "31" at bounding box center [163, 308] width 14 height 14
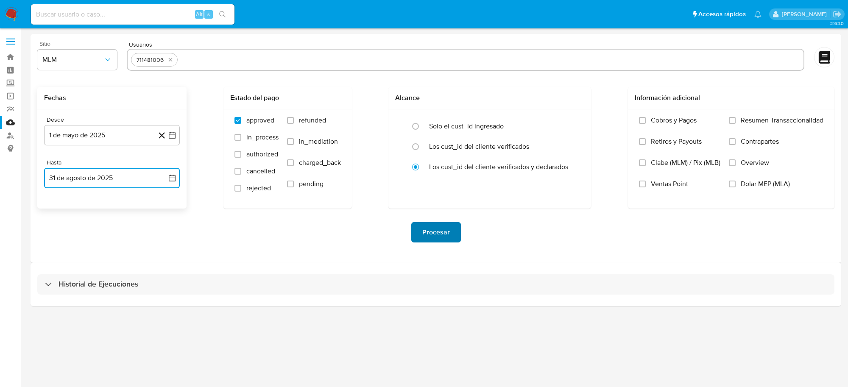
click at [437, 240] on span "Procesar" at bounding box center [437, 232] width 28 height 19
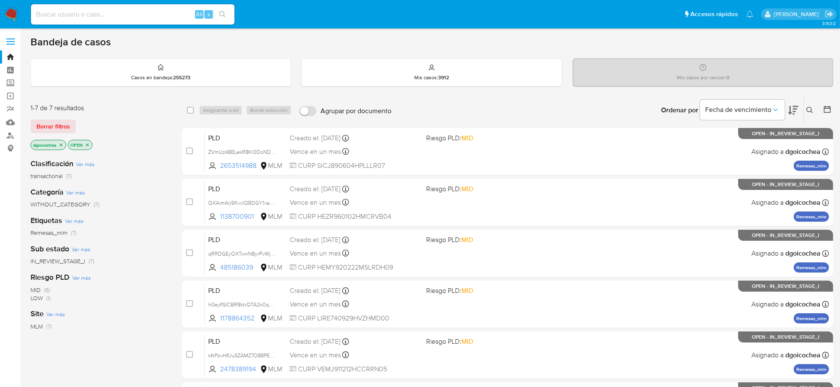
click at [812, 109] on icon at bounding box center [810, 110] width 6 height 6
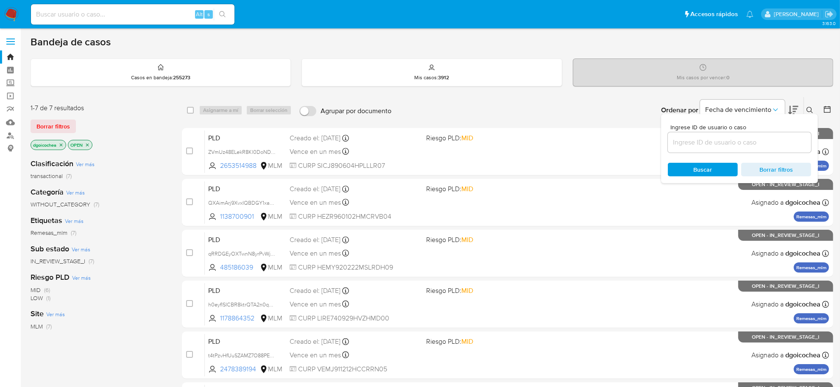
click at [812, 109] on icon at bounding box center [810, 110] width 6 height 6
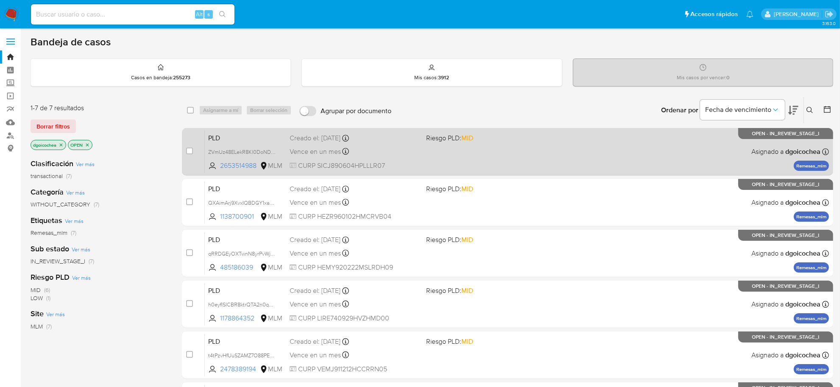
click at [216, 138] on span "PLD" at bounding box center [245, 137] width 75 height 11
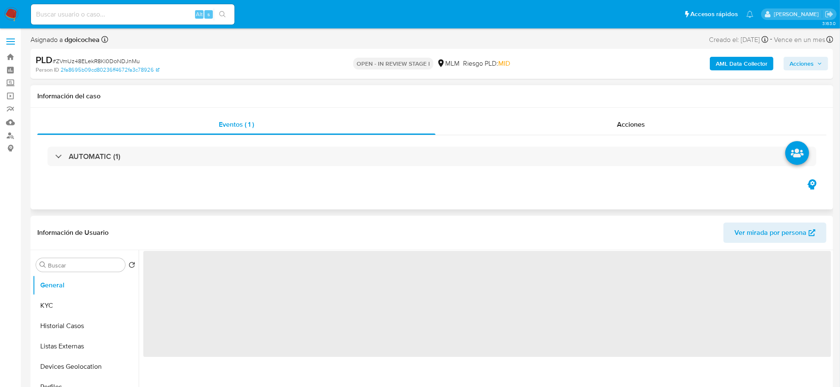
select select "10"
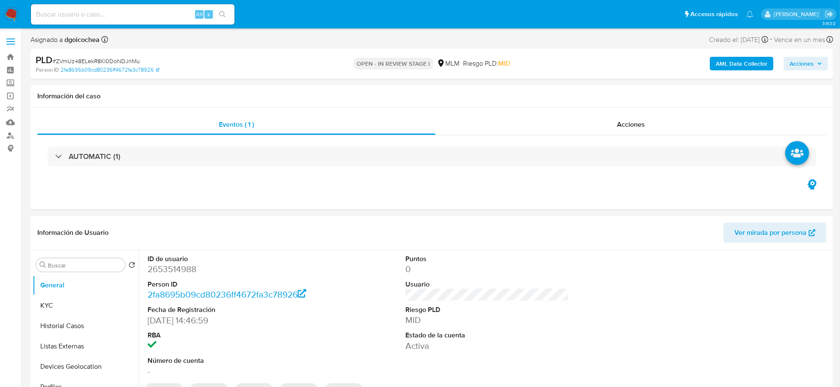
click at [803, 68] on span "Acciones" at bounding box center [802, 64] width 24 height 14
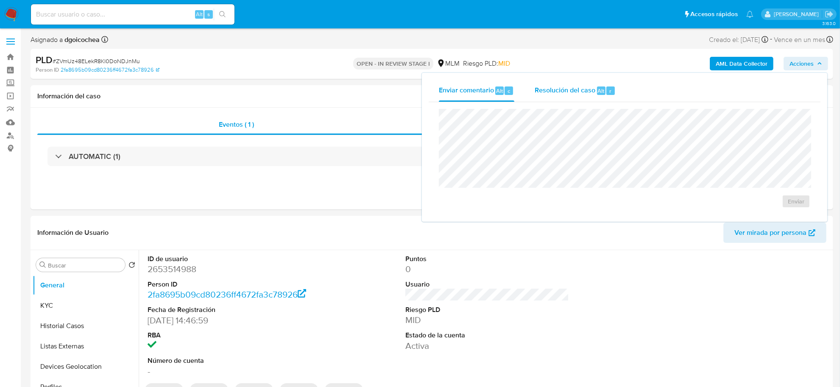
click at [565, 86] on span "Resolución del caso" at bounding box center [565, 91] width 61 height 10
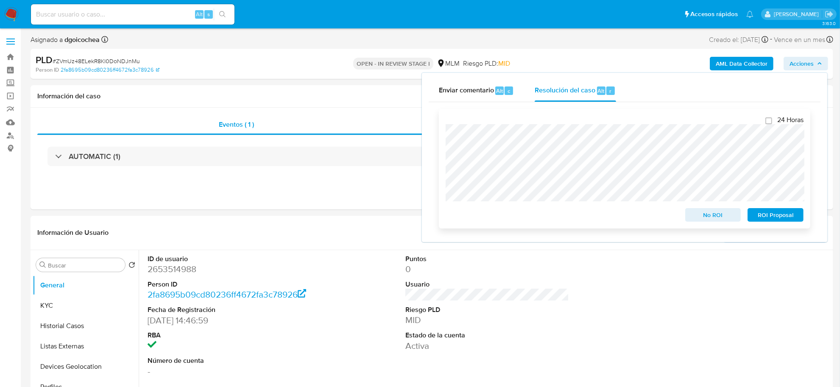
click at [781, 214] on span "ROI Proposal" at bounding box center [776, 215] width 44 height 12
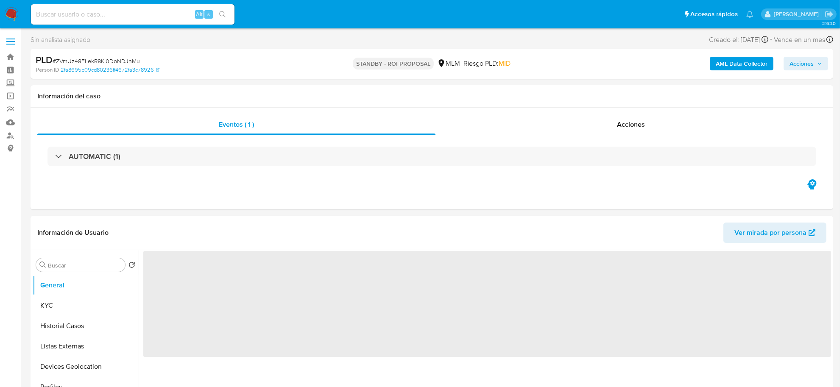
select select "10"
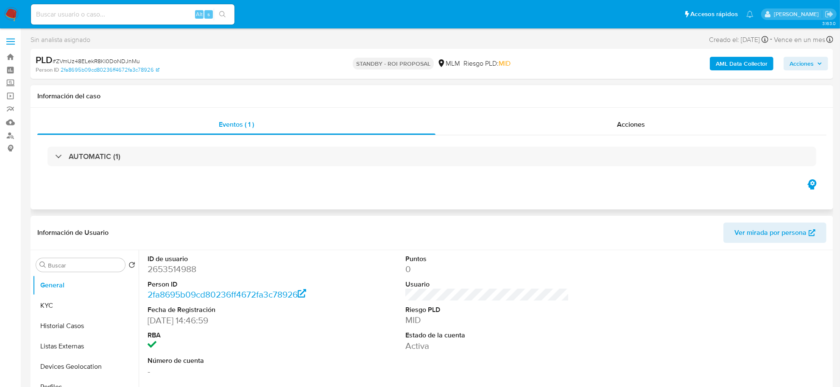
click at [236, 190] on div "Eventos ( 1 ) Acciones AUTOMATIC (1)" at bounding box center [432, 159] width 803 height 102
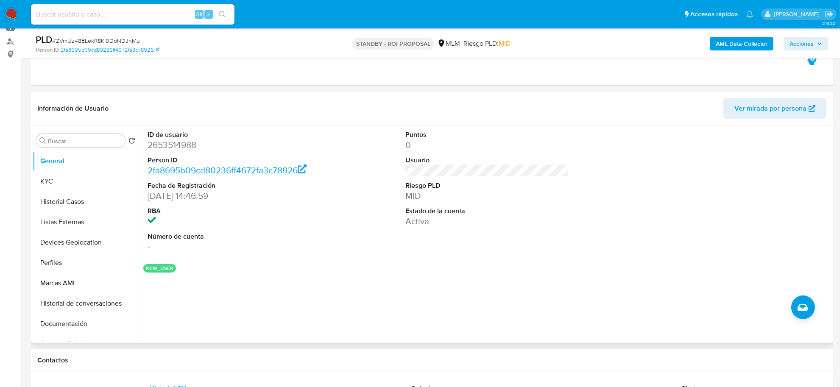
scroll to position [106, 0]
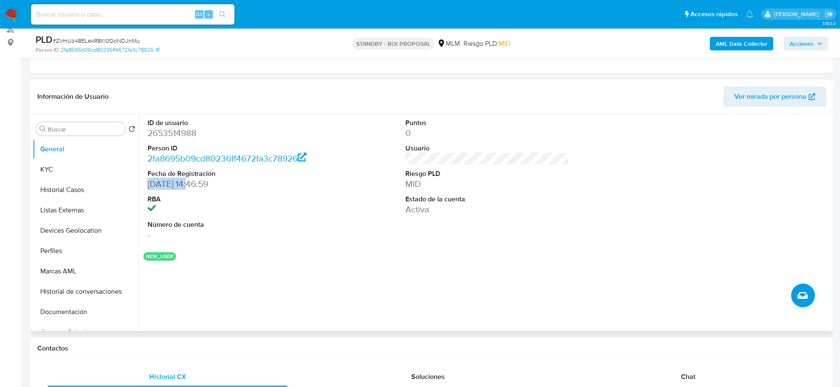
drag, startPoint x: 194, startPoint y: 185, endPoint x: 147, endPoint y: 186, distance: 46.7
click at [148, 186] on dd "[DATE] 14:46:59" at bounding box center [230, 184] width 164 height 12
copy dd "[DATE]"
click at [61, 171] on button "KYC" at bounding box center [82, 170] width 99 height 20
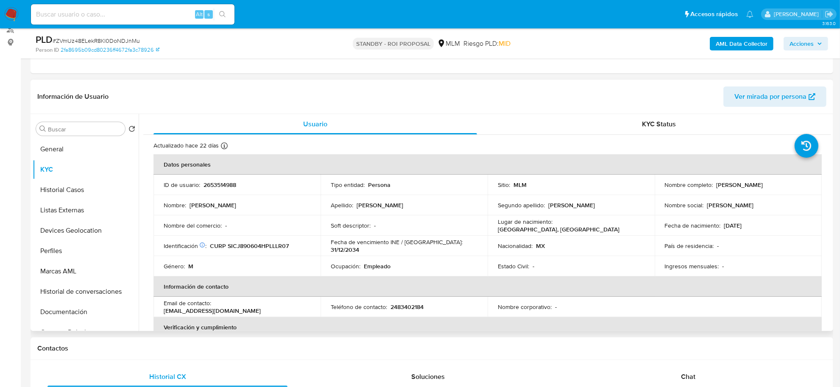
drag, startPoint x: 713, startPoint y: 185, endPoint x: 784, endPoint y: 184, distance: 70.4
click at [784, 184] on div "Nombre completo : [PERSON_NAME]" at bounding box center [738, 185] width 147 height 8
copy div "[PERSON_NAME]"
click at [236, 245] on p "CURP SICJ890604HPLLLR07" at bounding box center [249, 246] width 79 height 8
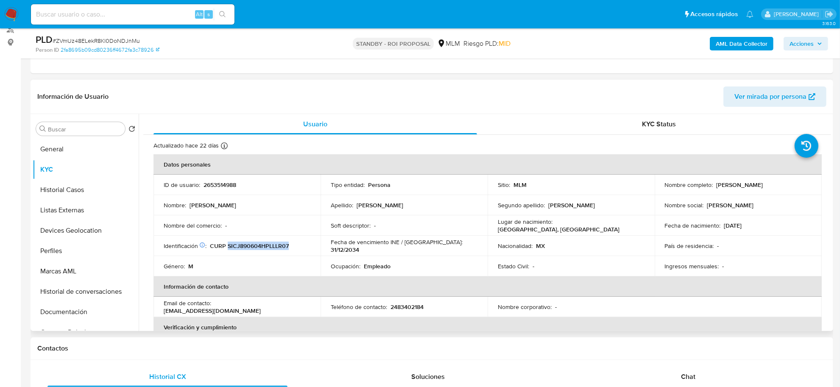
copy p "SICJ890604HPLLLR07"
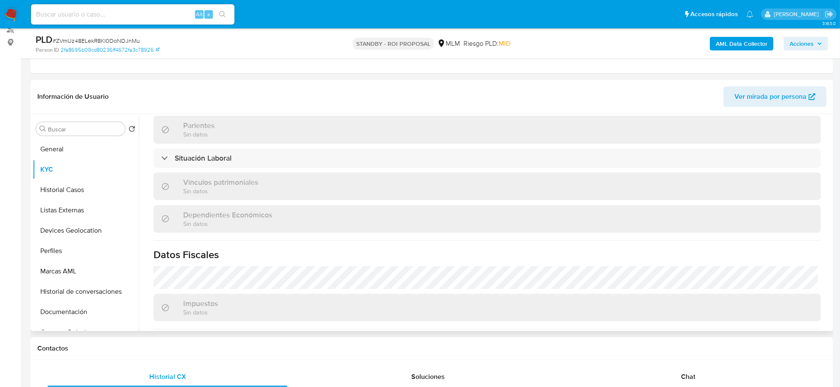
scroll to position [516, 0]
